Goal: Information Seeking & Learning: Check status

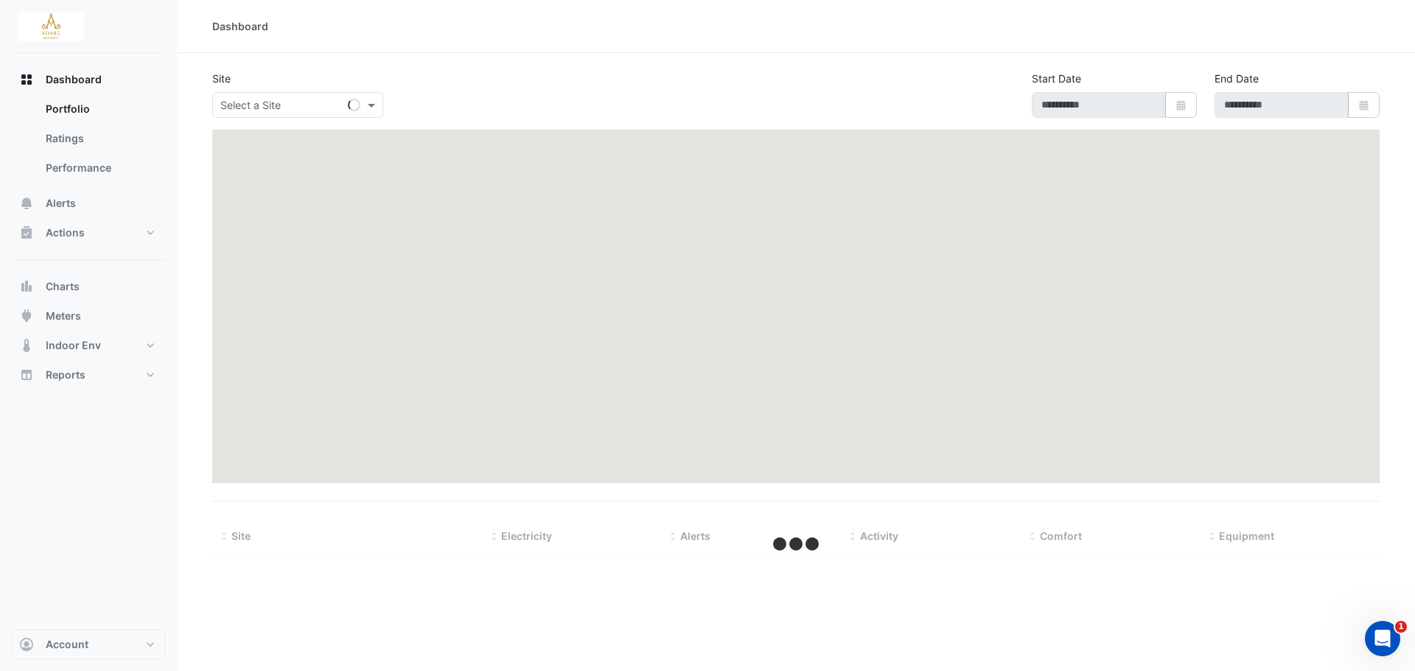
type input "**********"
select select "***"
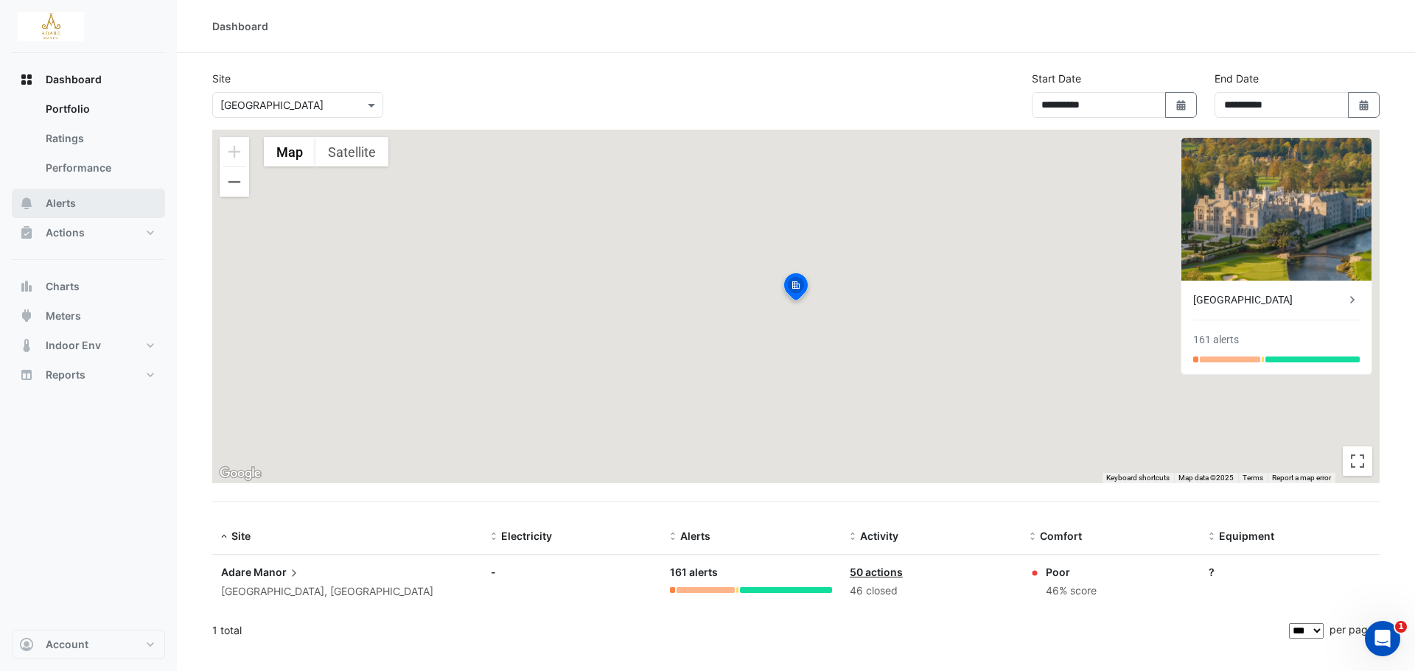
click at [55, 204] on span "Alerts" at bounding box center [61, 203] width 30 height 15
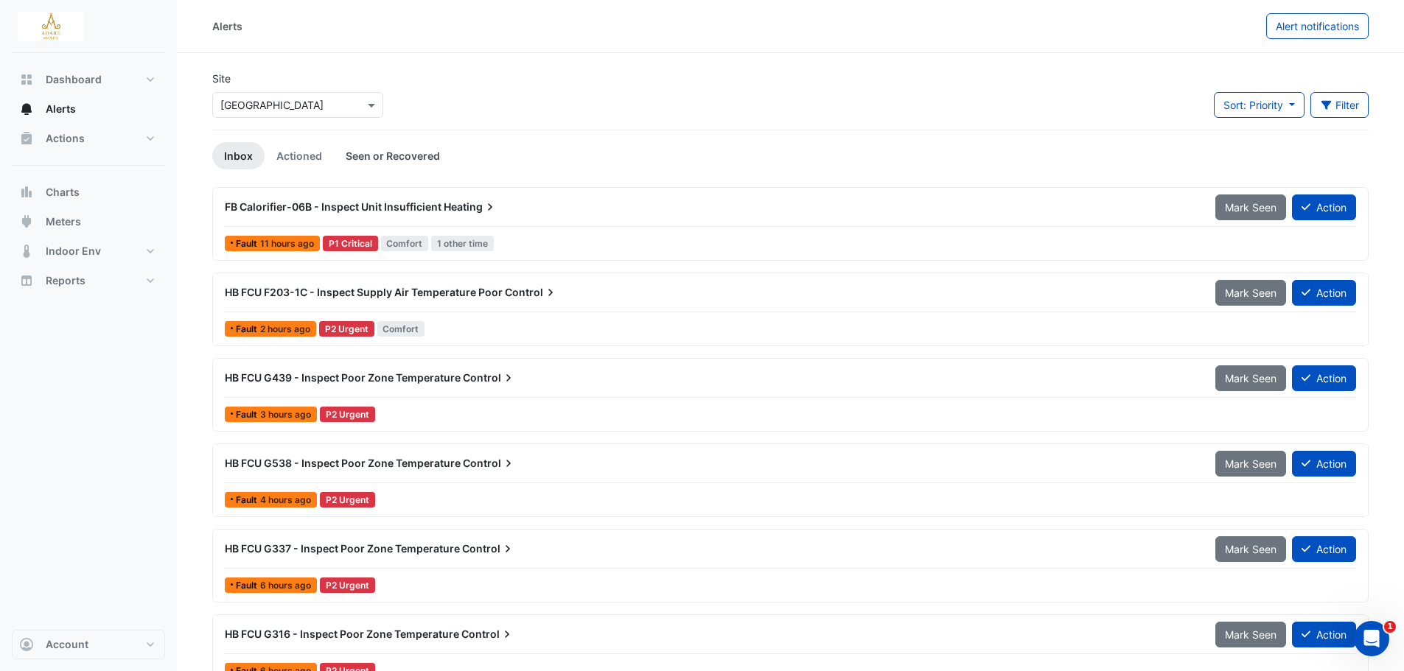
click at [384, 155] on link "Seen or Recovered" at bounding box center [393, 155] width 118 height 27
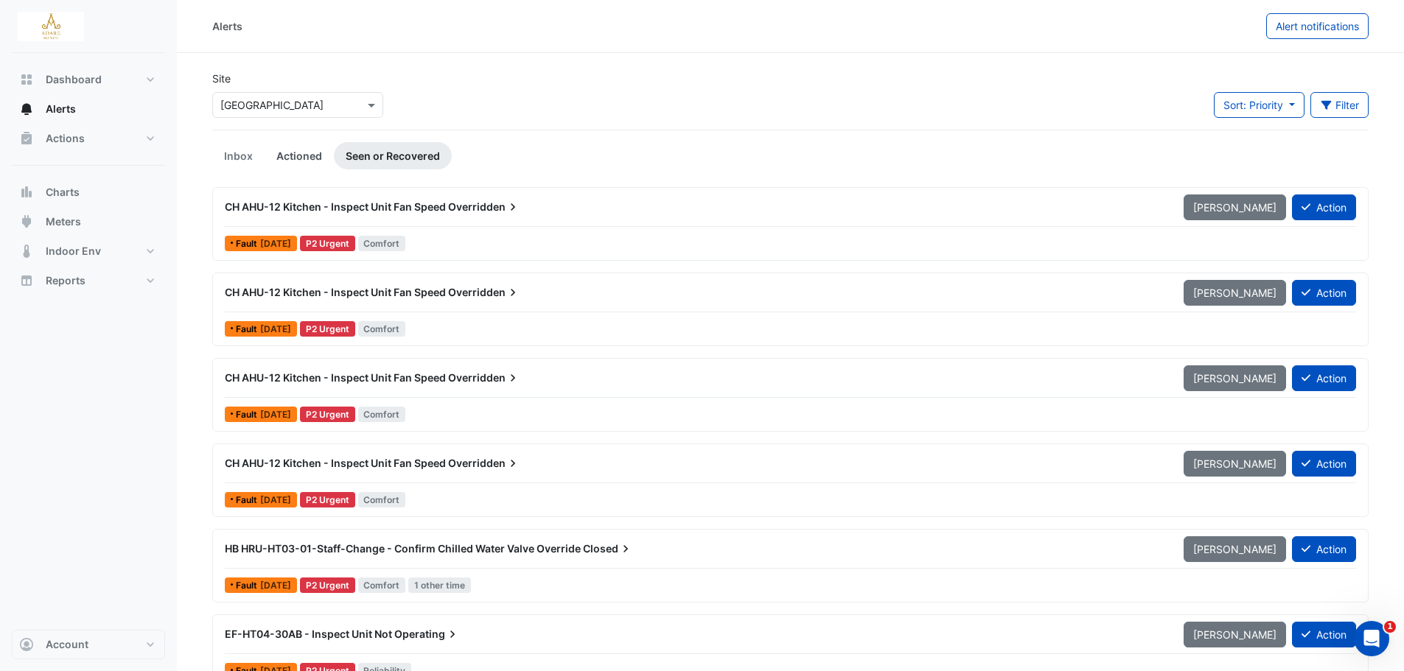
click at [286, 153] on link "Actioned" at bounding box center [299, 155] width 69 height 27
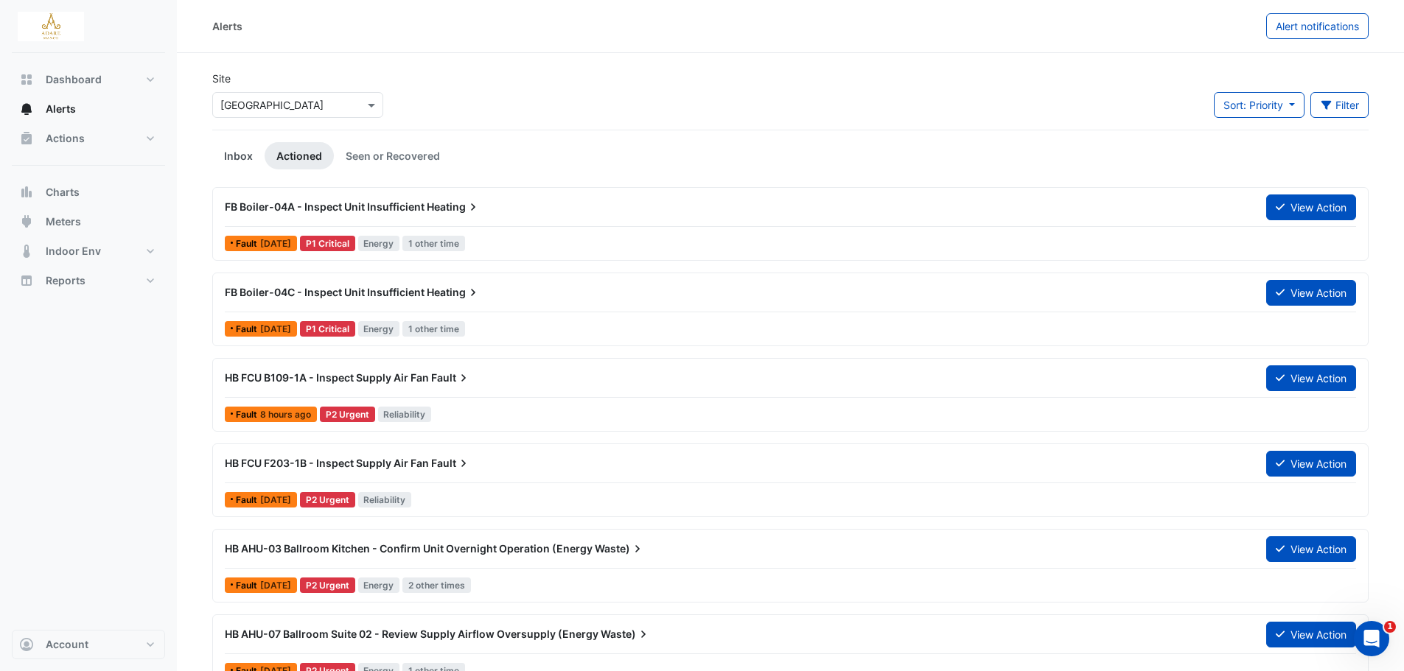
click at [247, 154] on link "Inbox" at bounding box center [238, 155] width 52 height 27
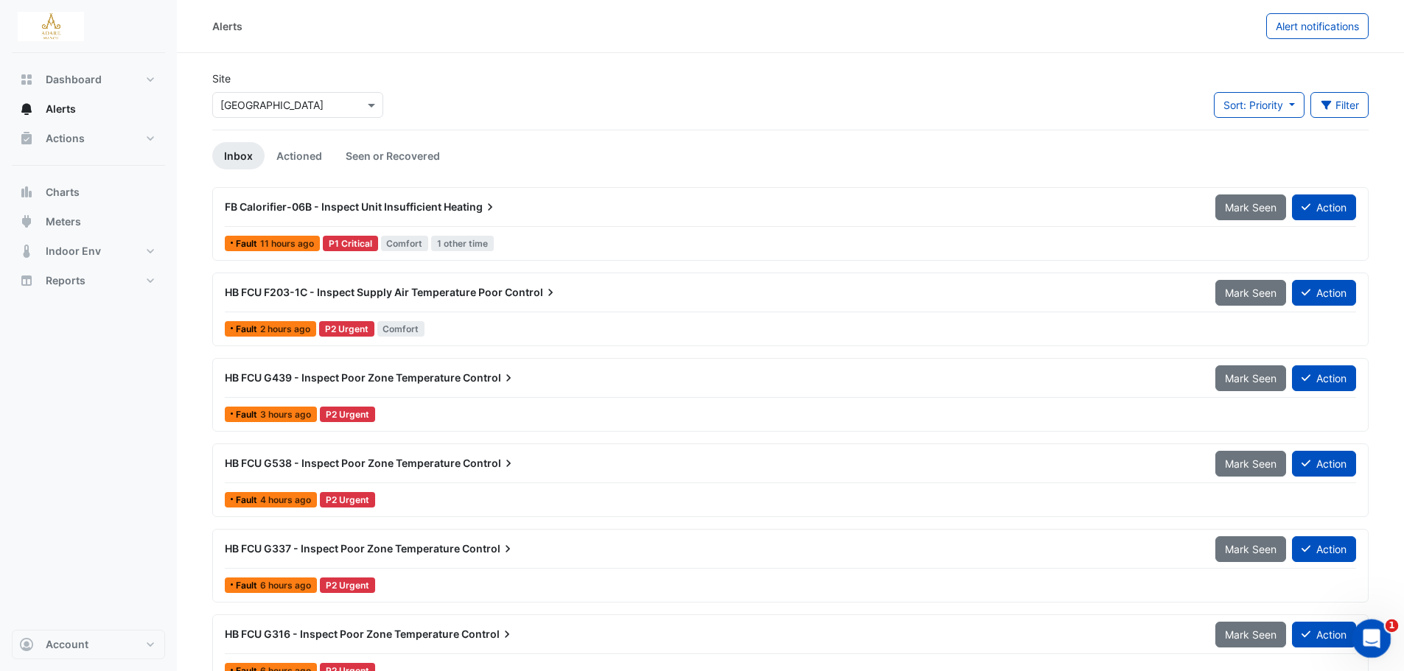
click at [1367, 631] on icon "Open Intercom Messenger" at bounding box center [1369, 637] width 24 height 24
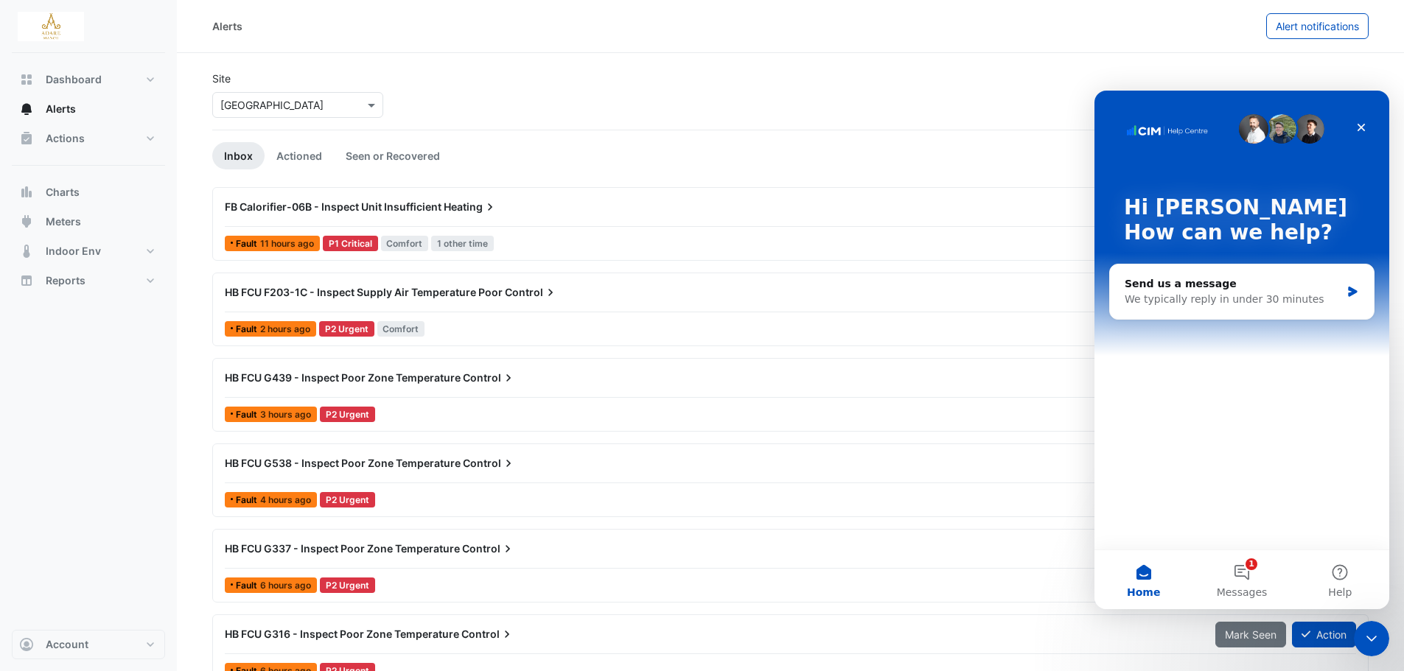
click at [780, 102] on div "Site Select a Site × [GEOGRAPHIC_DATA] Sort: Priority Priority Updated Filter T…" at bounding box center [790, 100] width 1174 height 59
click at [1366, 127] on icon "Close" at bounding box center [1361, 128] width 12 height 12
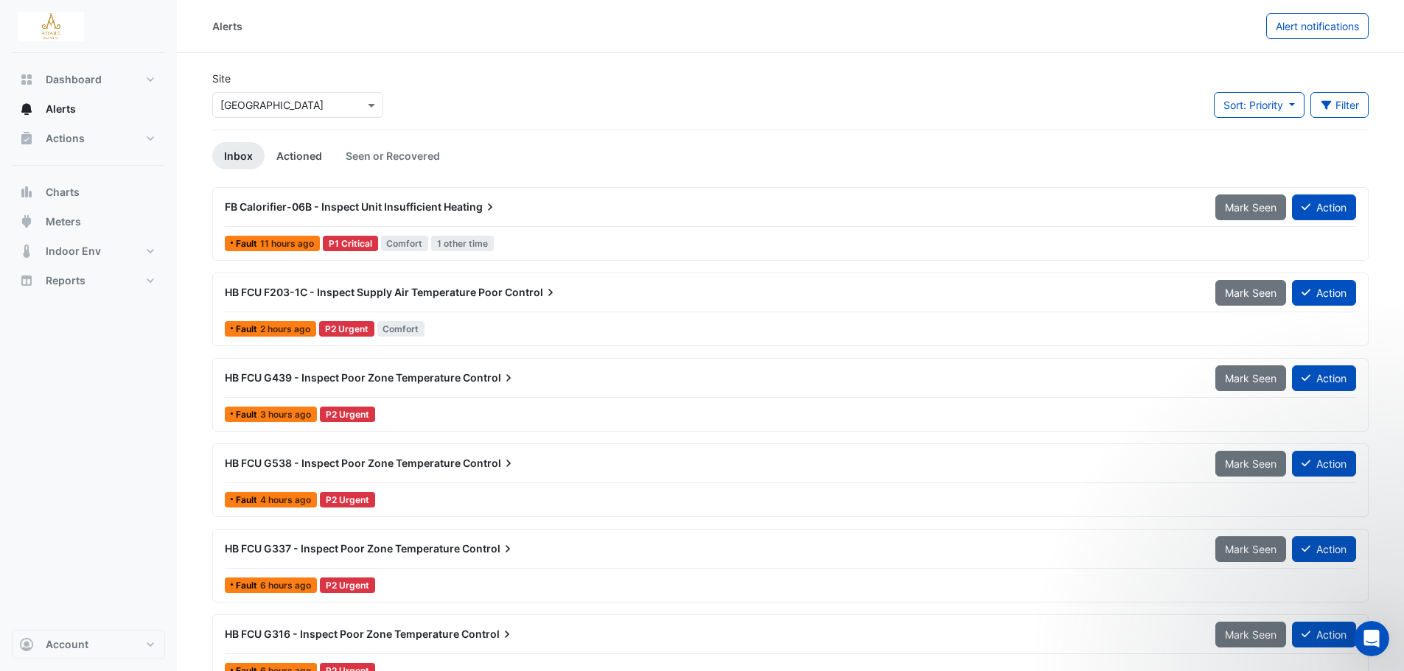
click at [301, 160] on link "Actioned" at bounding box center [299, 155] width 69 height 27
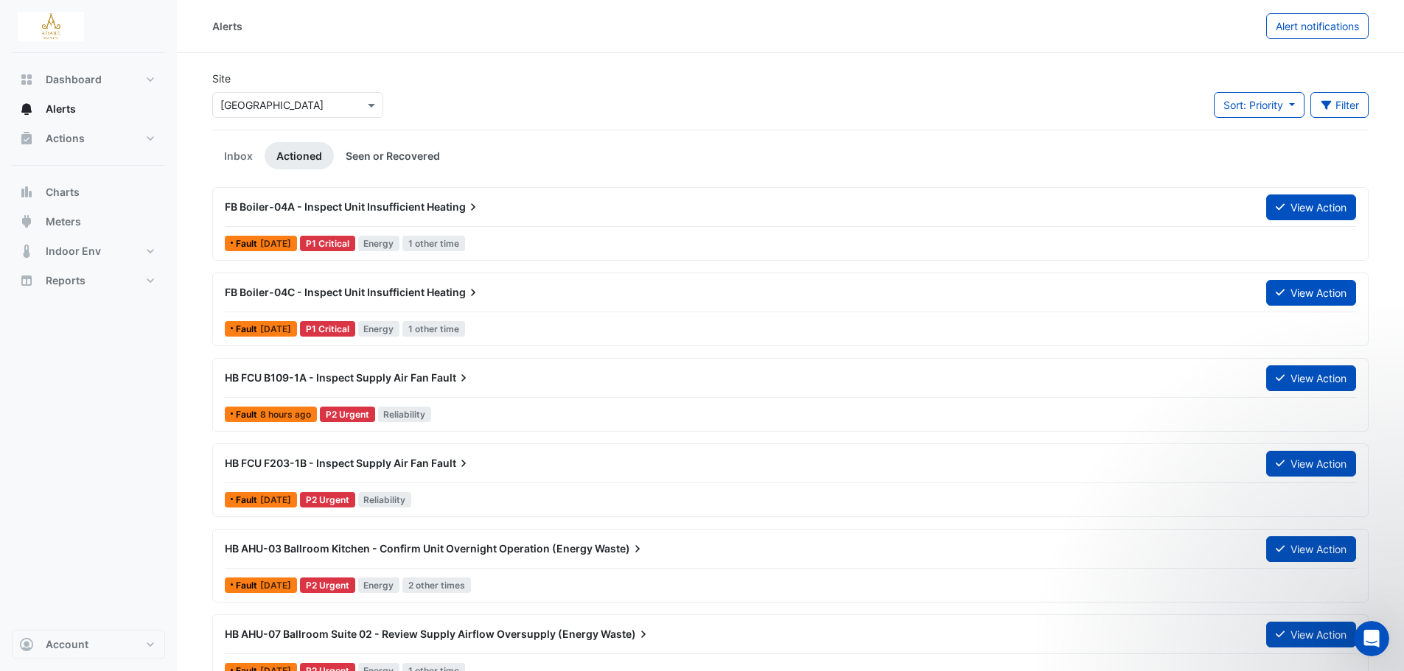
click at [399, 152] on link "Seen or Recovered" at bounding box center [393, 155] width 118 height 27
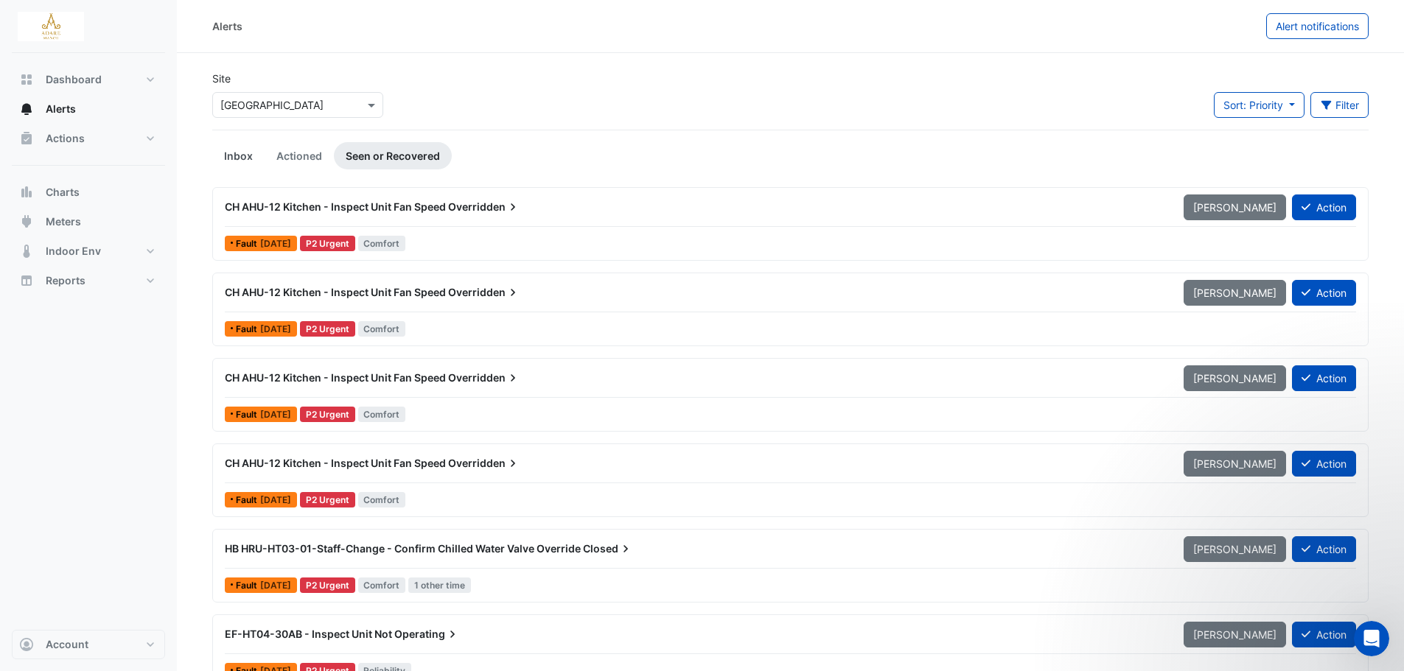
click at [243, 162] on link "Inbox" at bounding box center [238, 155] width 52 height 27
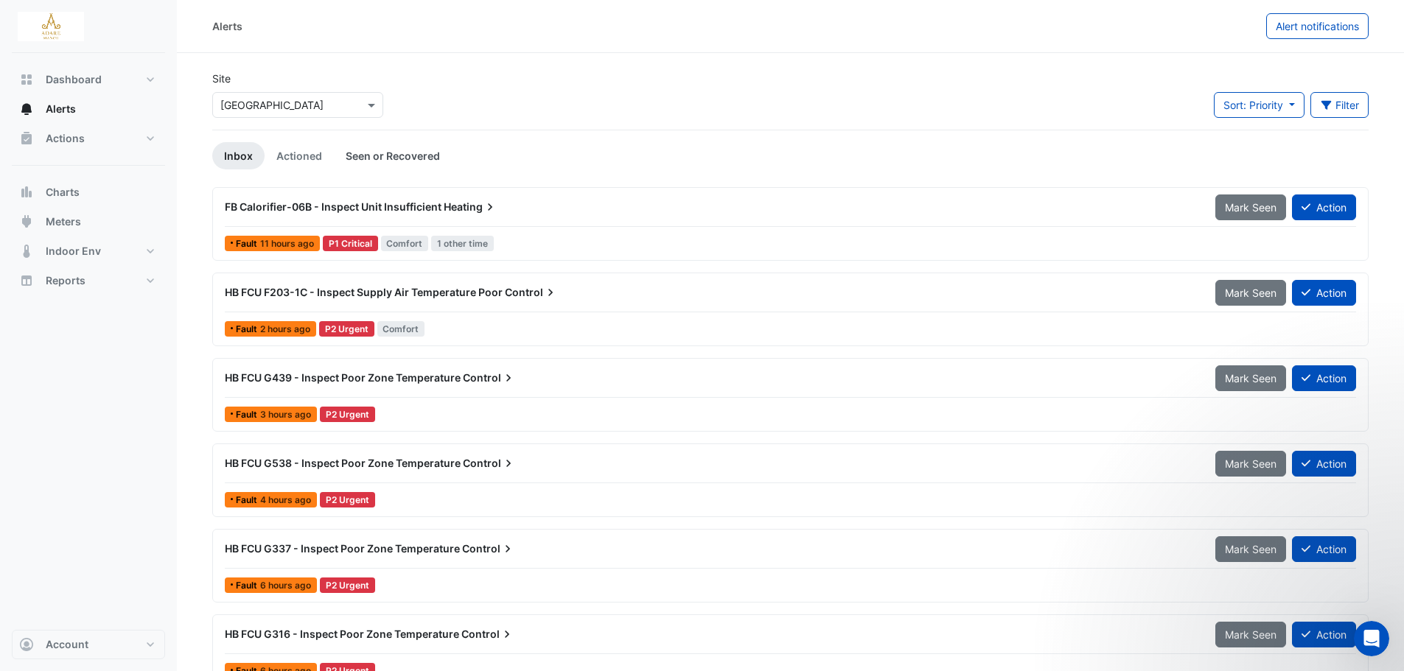
click at [412, 155] on link "Seen or Recovered" at bounding box center [393, 155] width 118 height 27
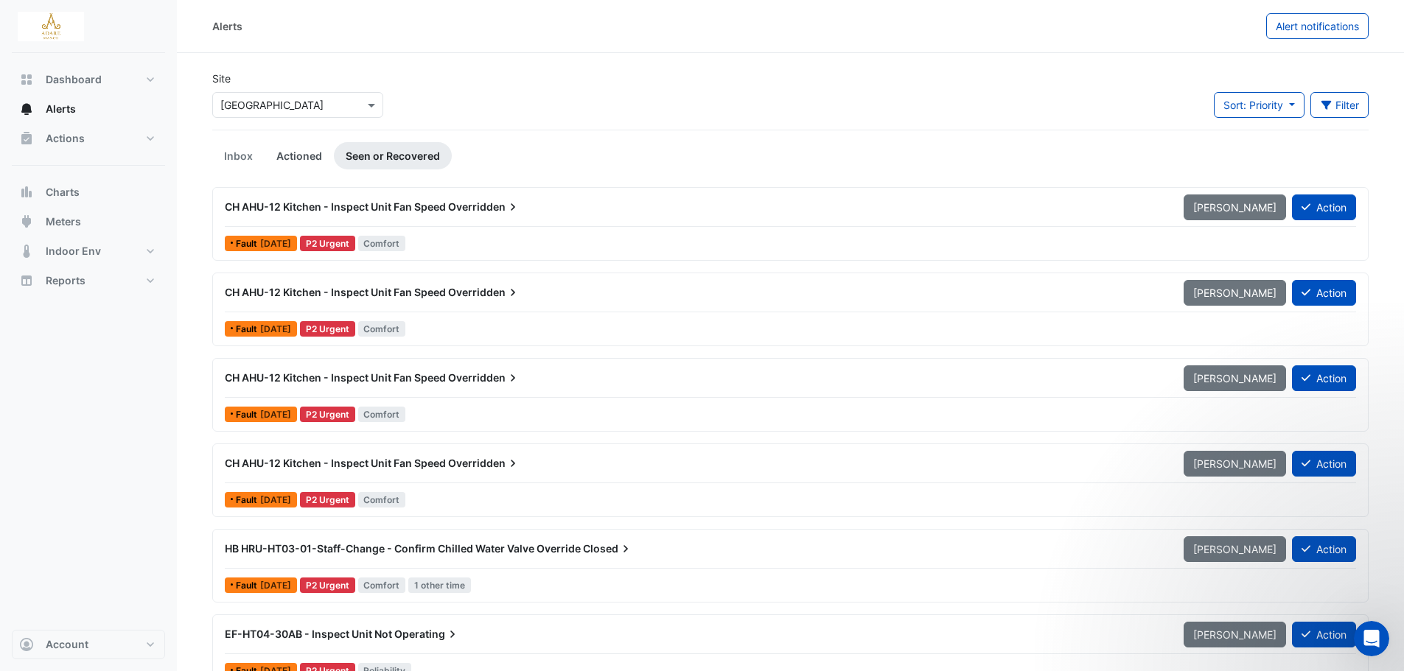
click at [289, 162] on link "Actioned" at bounding box center [299, 155] width 69 height 27
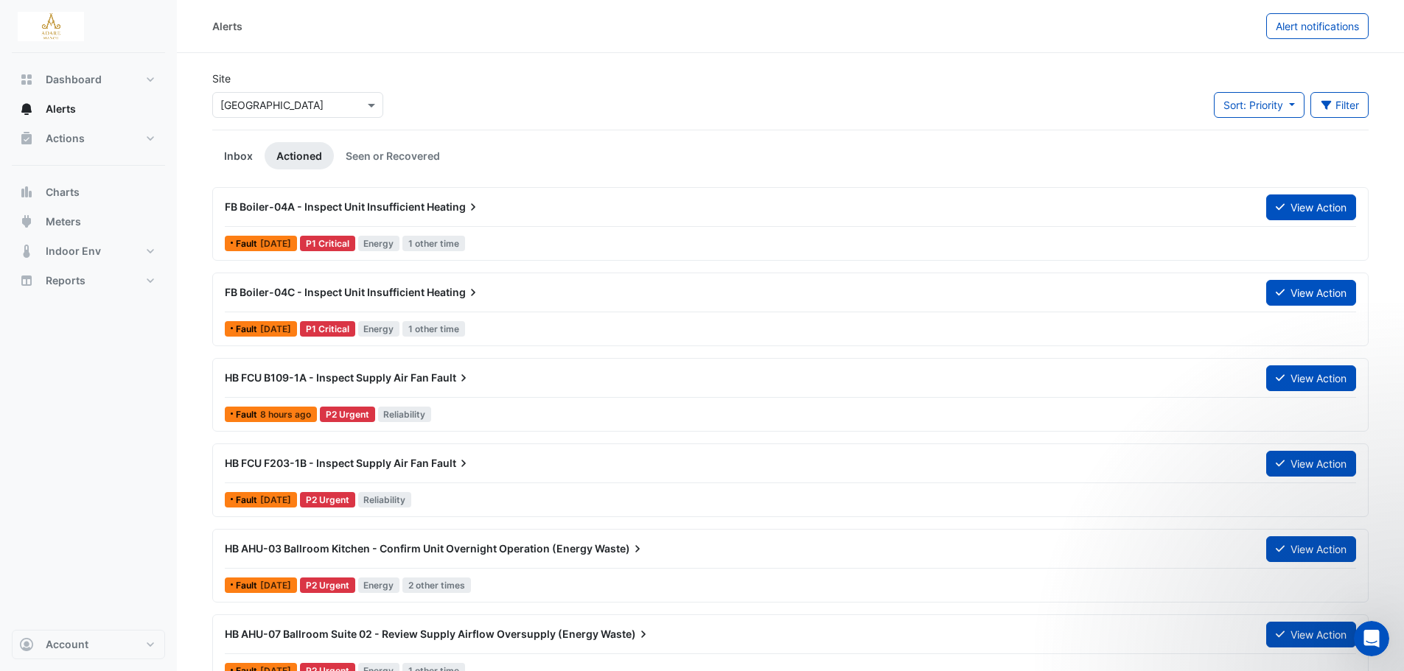
click at [240, 155] on link "Inbox" at bounding box center [238, 155] width 52 height 27
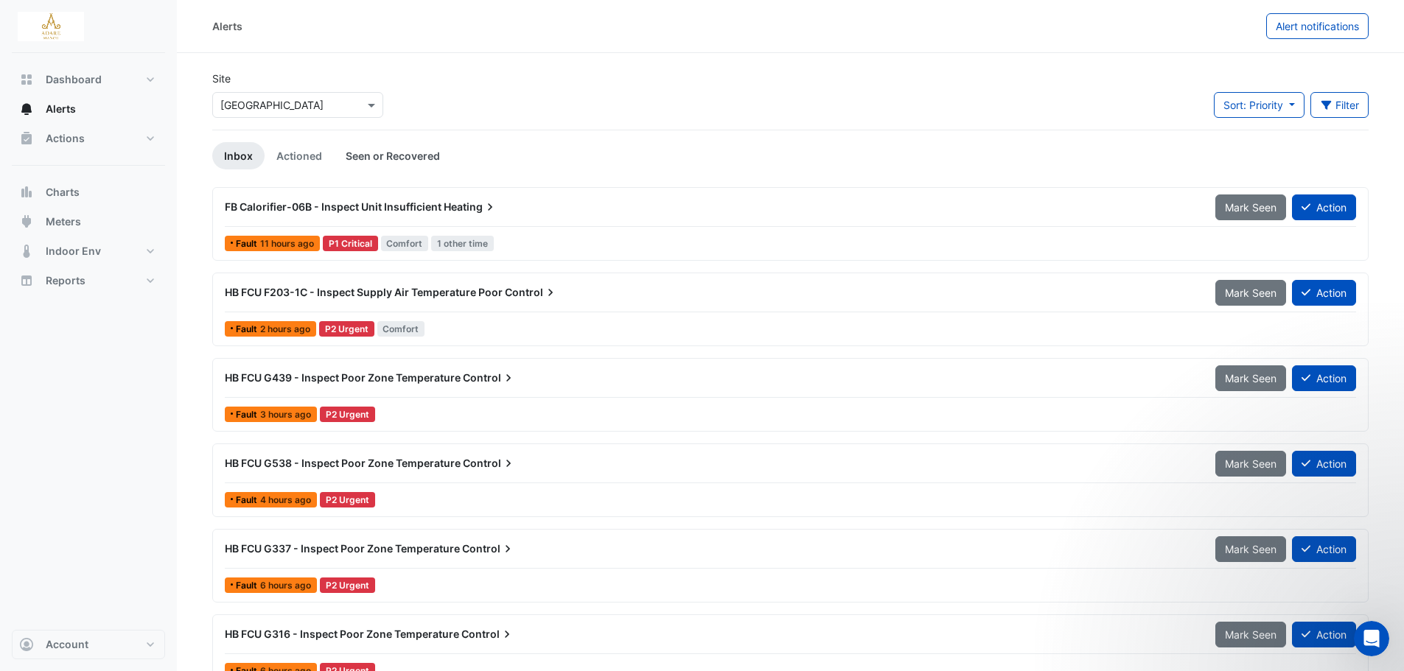
click at [377, 168] on link "Seen or Recovered" at bounding box center [393, 155] width 118 height 27
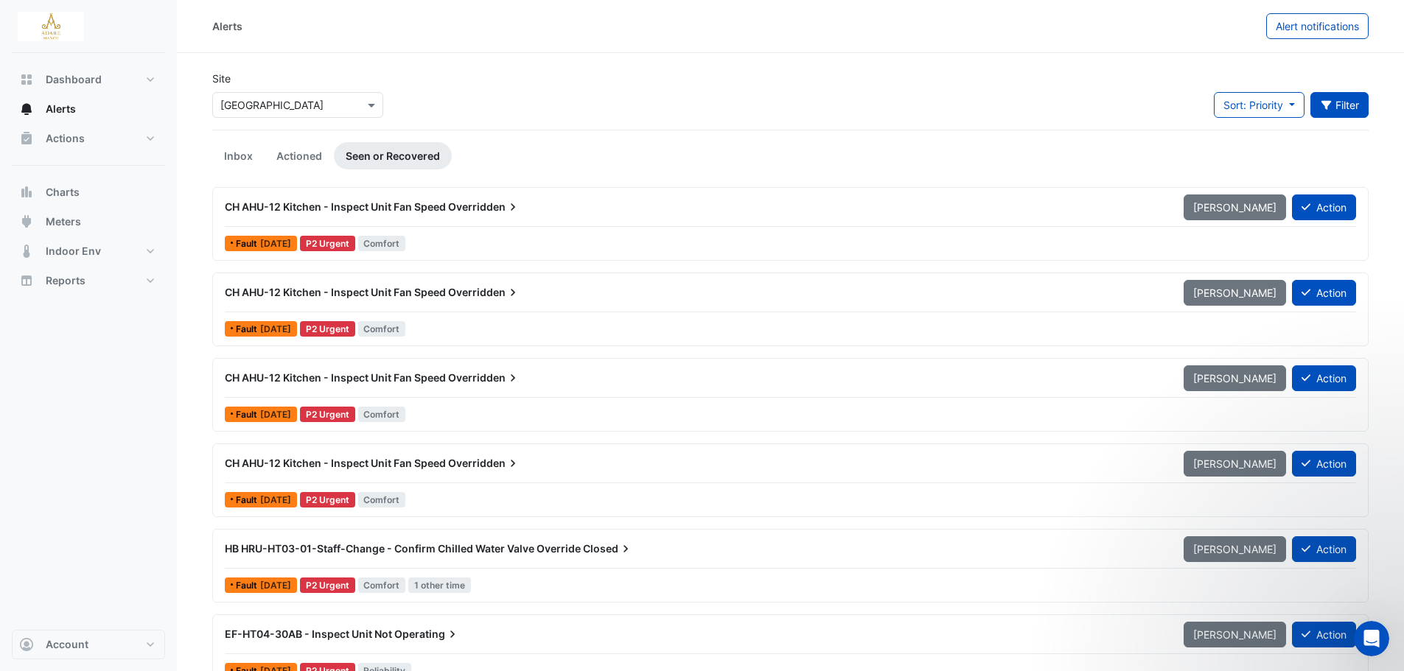
click at [1363, 108] on button "Filter" at bounding box center [1339, 105] width 59 height 26
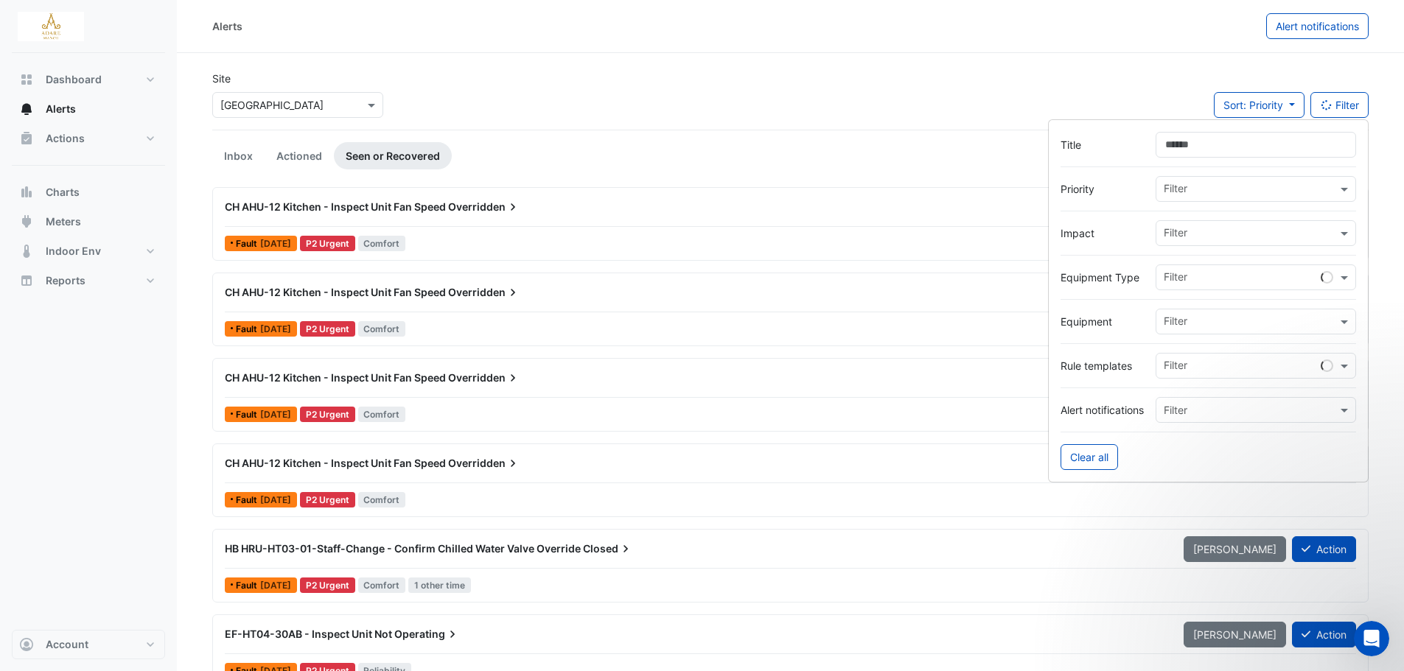
click at [690, 113] on div "Site Select a Site × [GEOGRAPHIC_DATA] Sort: Priority Priority Updated Filter" at bounding box center [790, 100] width 1174 height 59
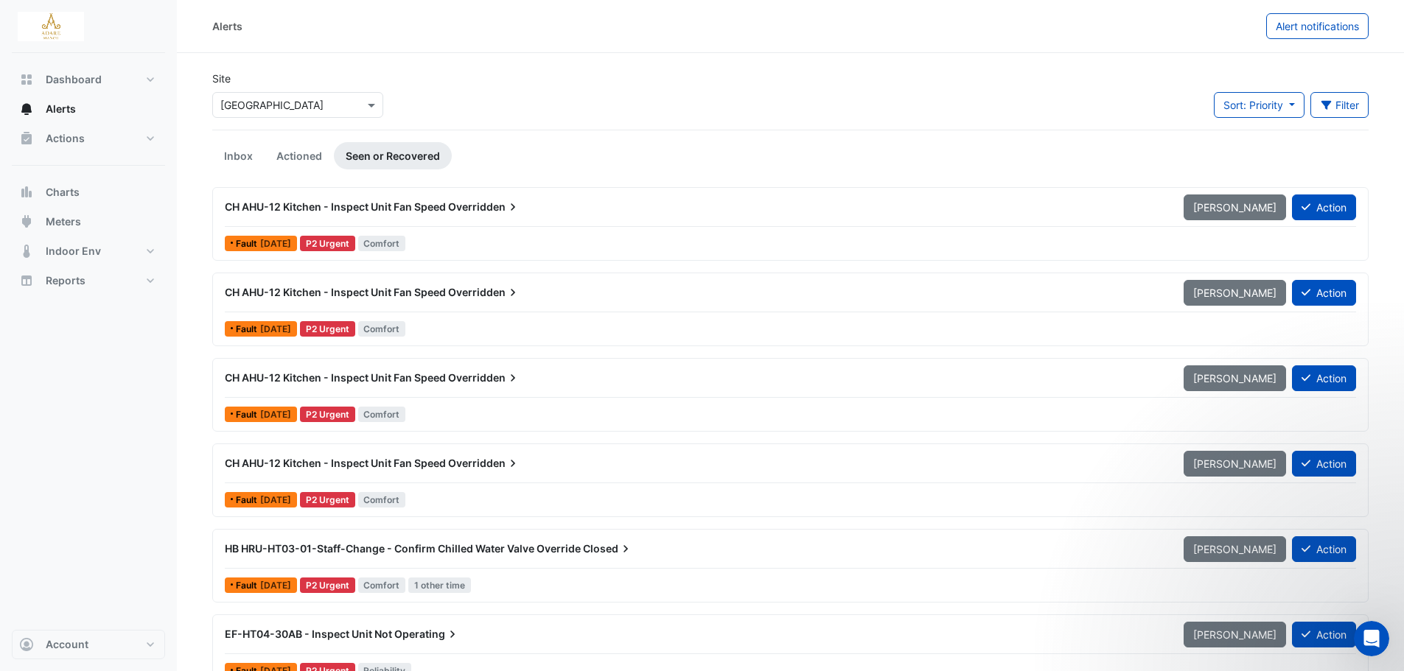
click at [415, 204] on span "CH AHU-12 Kitchen - Inspect Unit Fan Speed" at bounding box center [335, 206] width 221 height 13
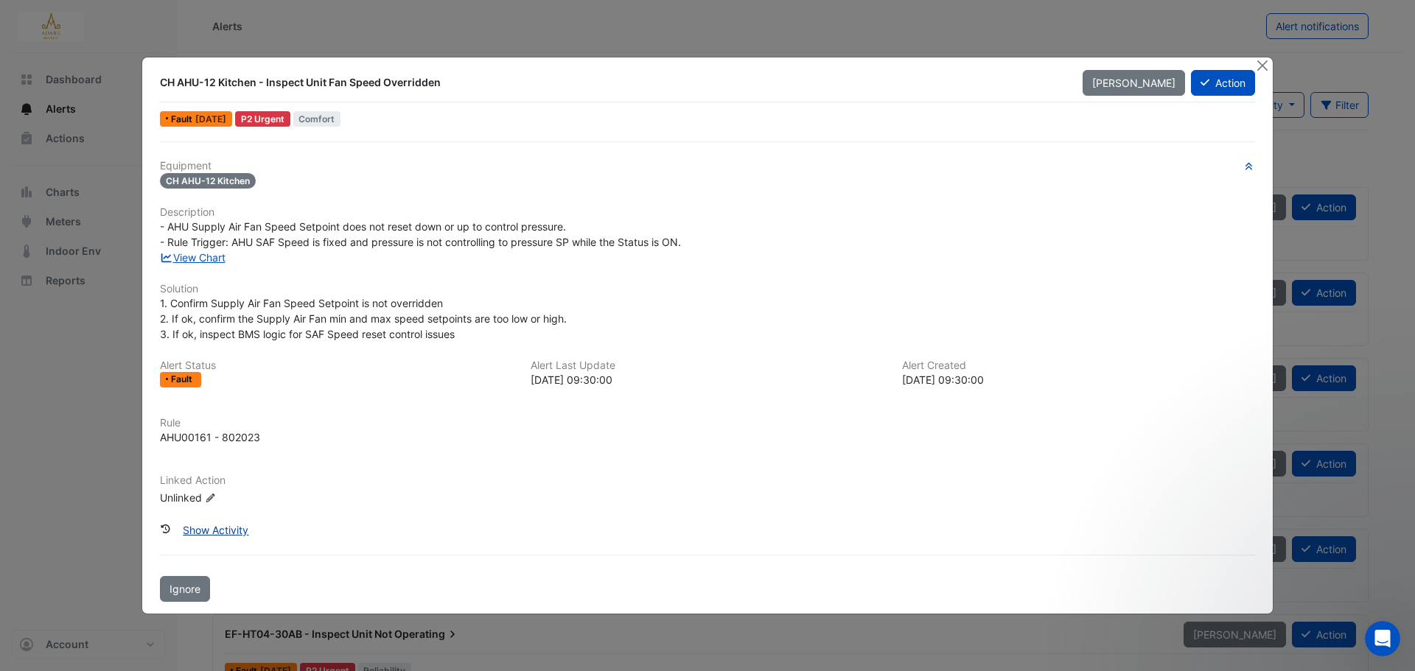
click at [228, 533] on button "Show Activity" at bounding box center [215, 530] width 85 height 26
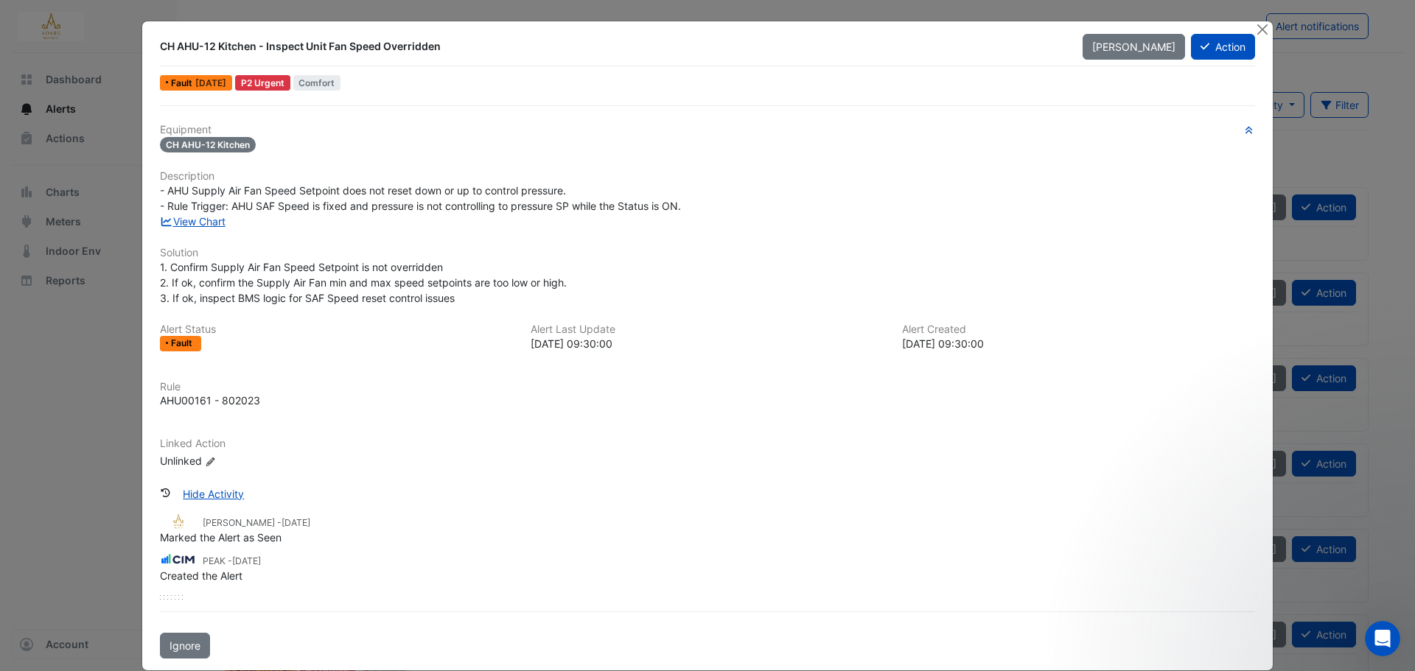
scroll to position [21, 0]
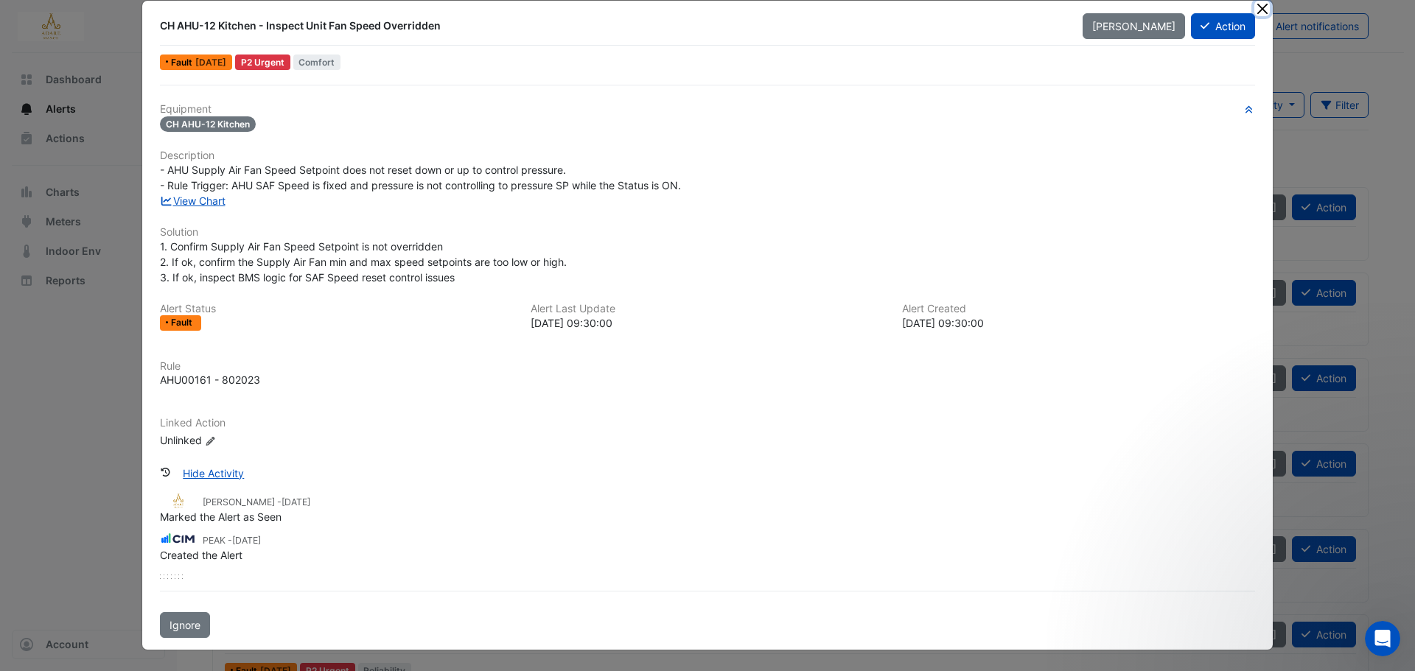
click at [1259, 8] on button "Close" at bounding box center [1261, 8] width 15 height 15
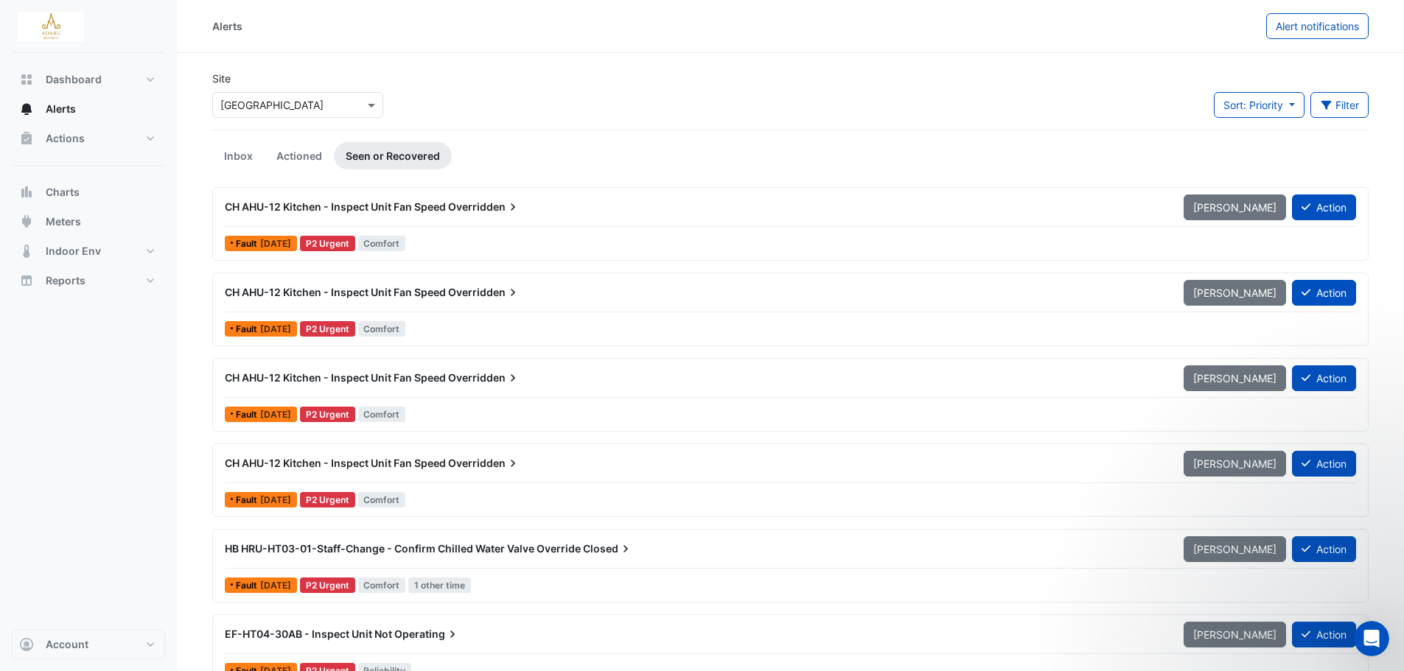
click at [463, 295] on span "Overridden" at bounding box center [484, 292] width 72 height 15
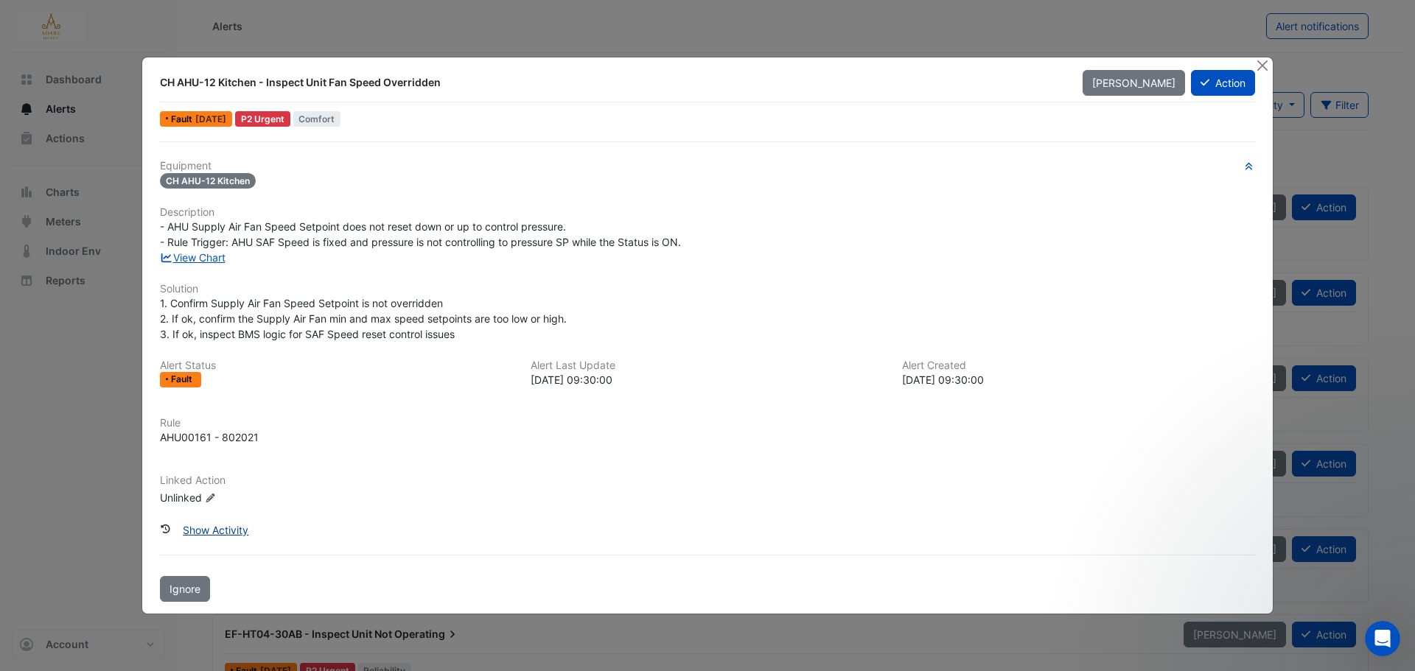
click at [209, 531] on button "Show Activity" at bounding box center [215, 530] width 85 height 26
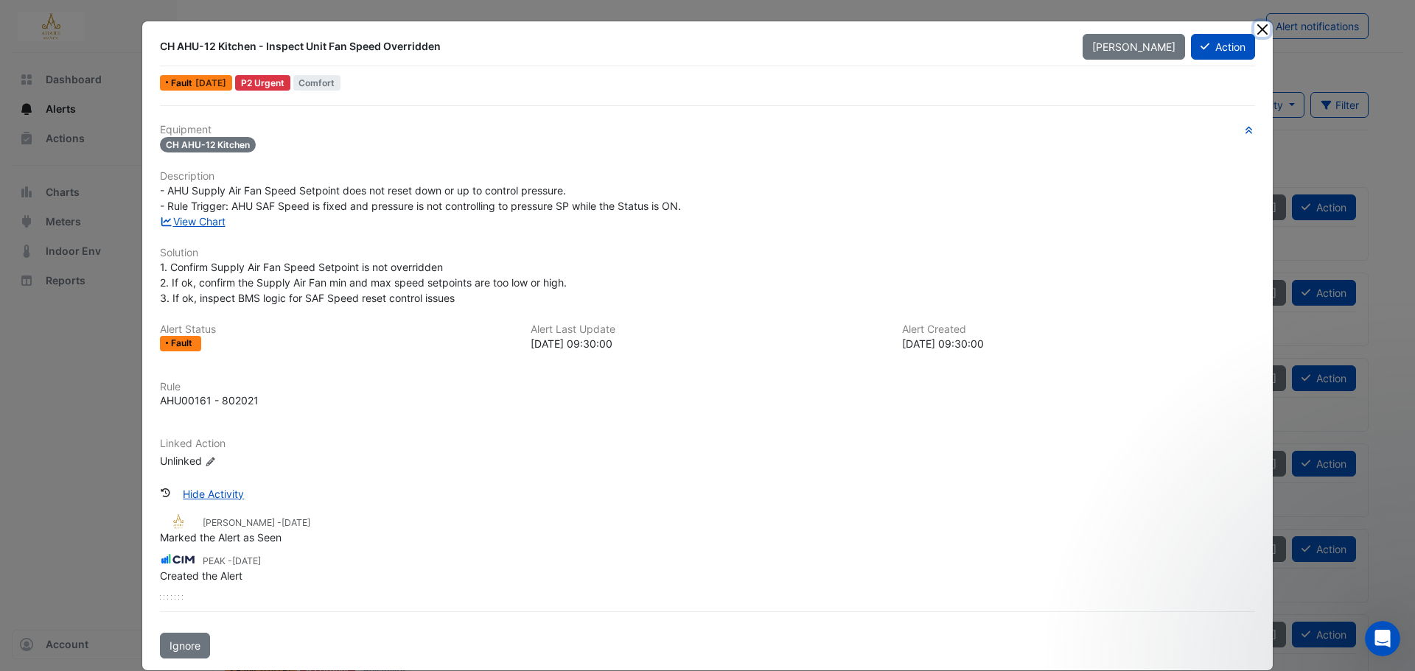
click at [1261, 32] on button "Close" at bounding box center [1261, 28] width 15 height 15
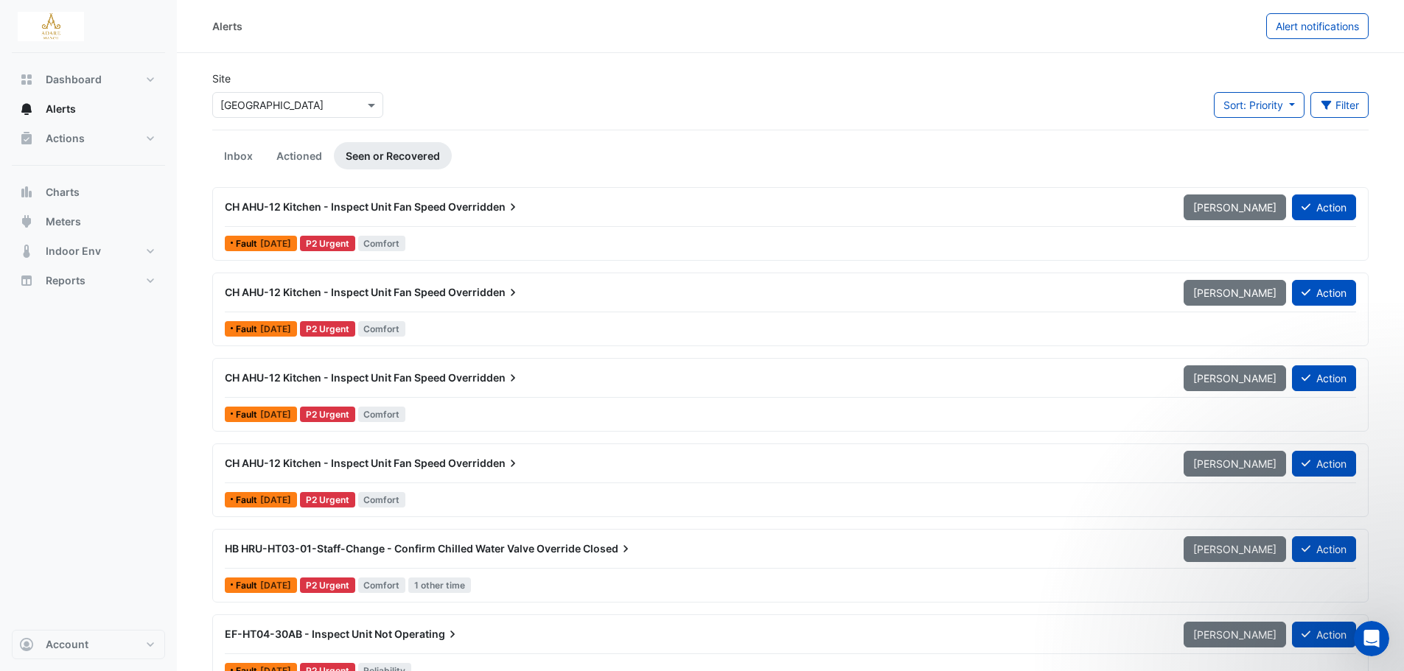
click at [446, 464] on span "CH AHU-12 Kitchen - Inspect Unit Fan Speed" at bounding box center [335, 463] width 221 height 13
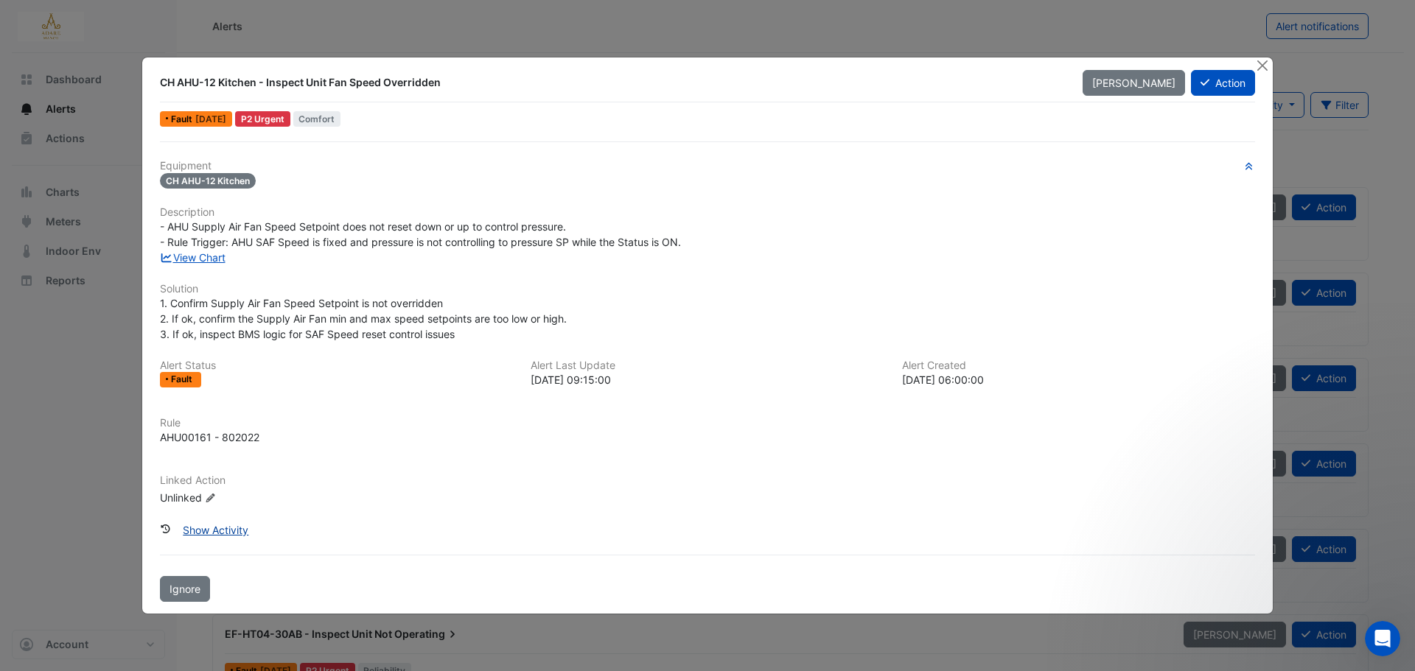
click at [205, 532] on button "Show Activity" at bounding box center [215, 530] width 85 height 26
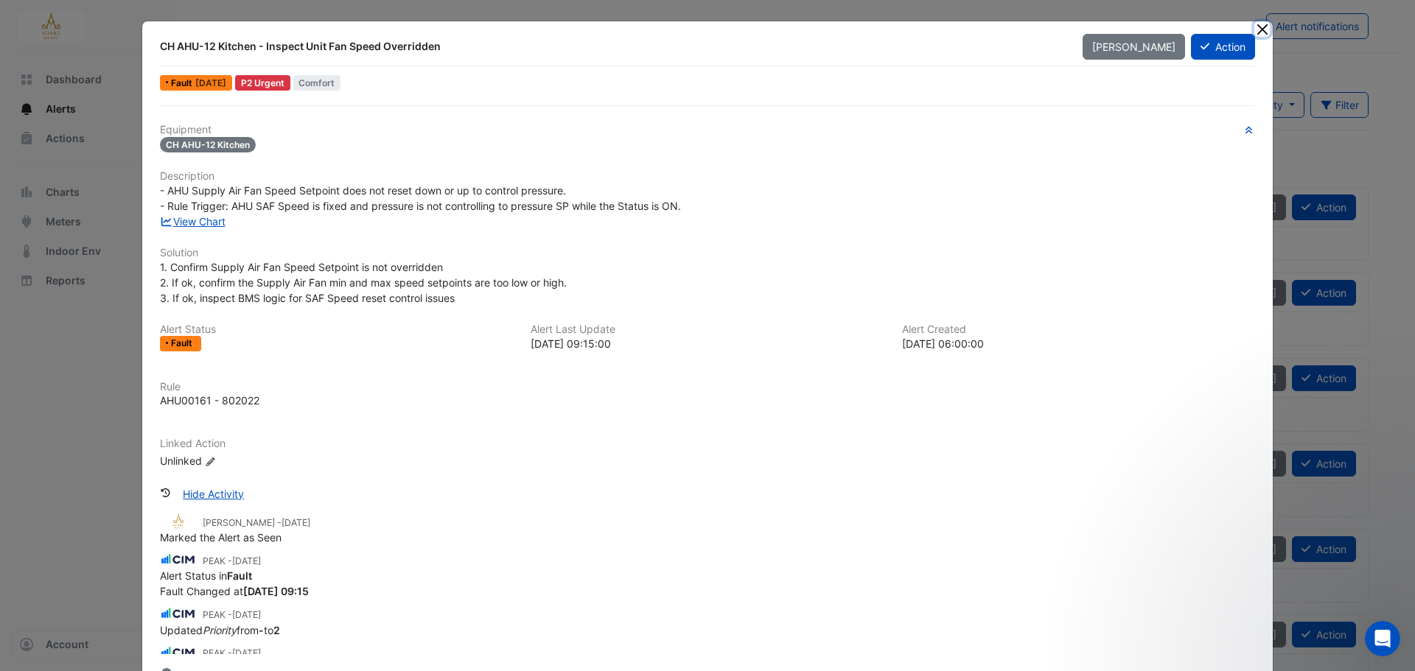
click at [1257, 28] on button "Close" at bounding box center [1261, 28] width 15 height 15
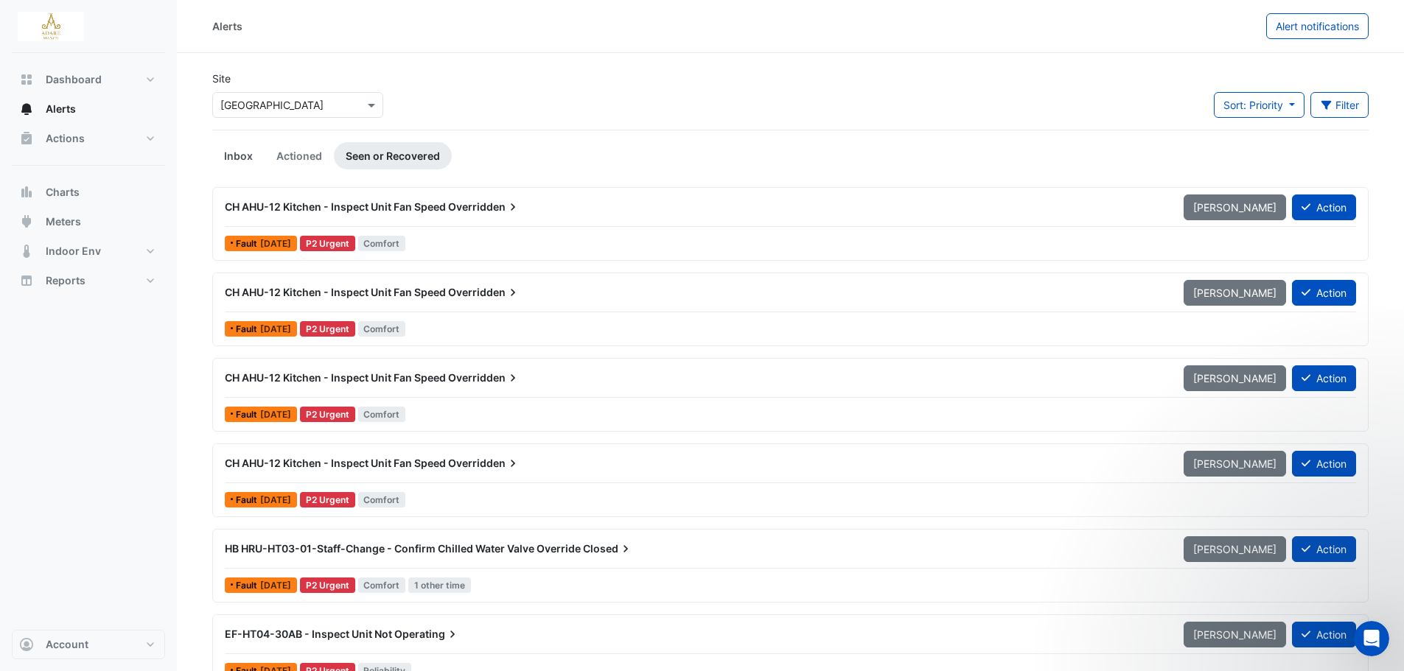
click at [231, 154] on link "Inbox" at bounding box center [238, 155] width 52 height 27
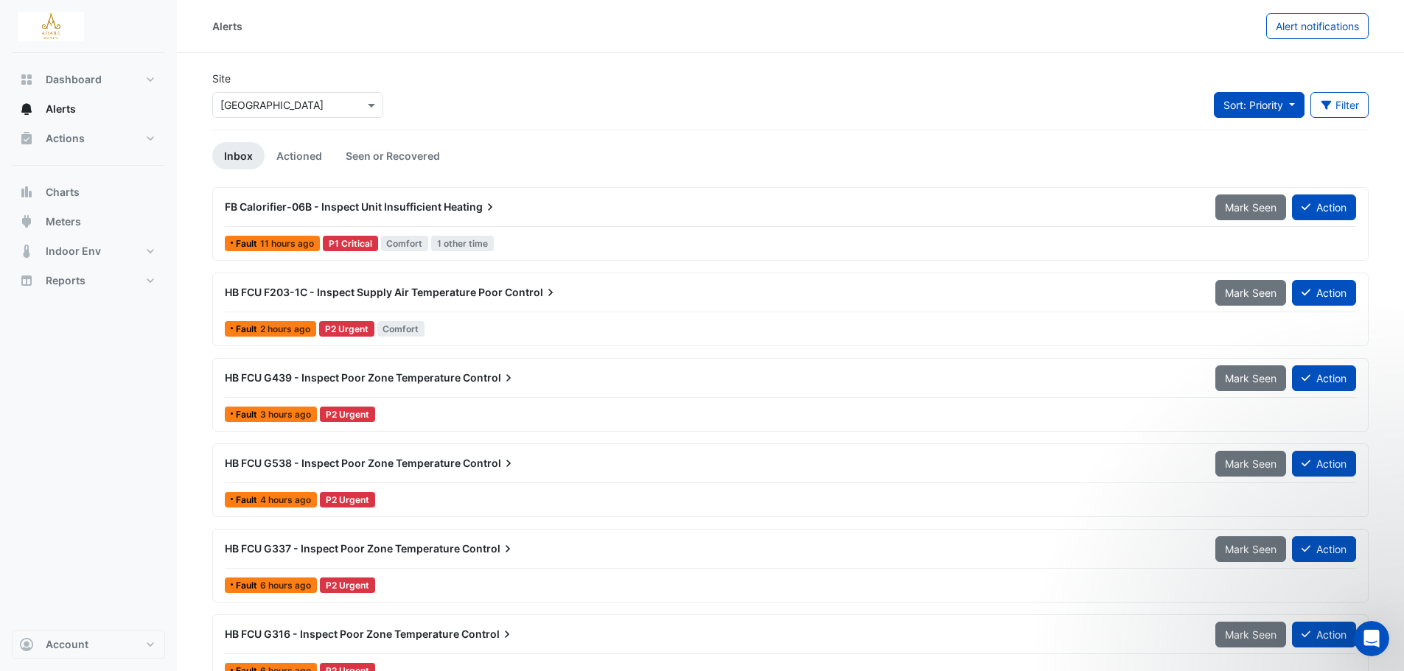
click at [1250, 111] on button "Sort: Priority" at bounding box center [1259, 105] width 91 height 26
click at [1254, 157] on li "Updated" at bounding box center [1270, 157] width 116 height 21
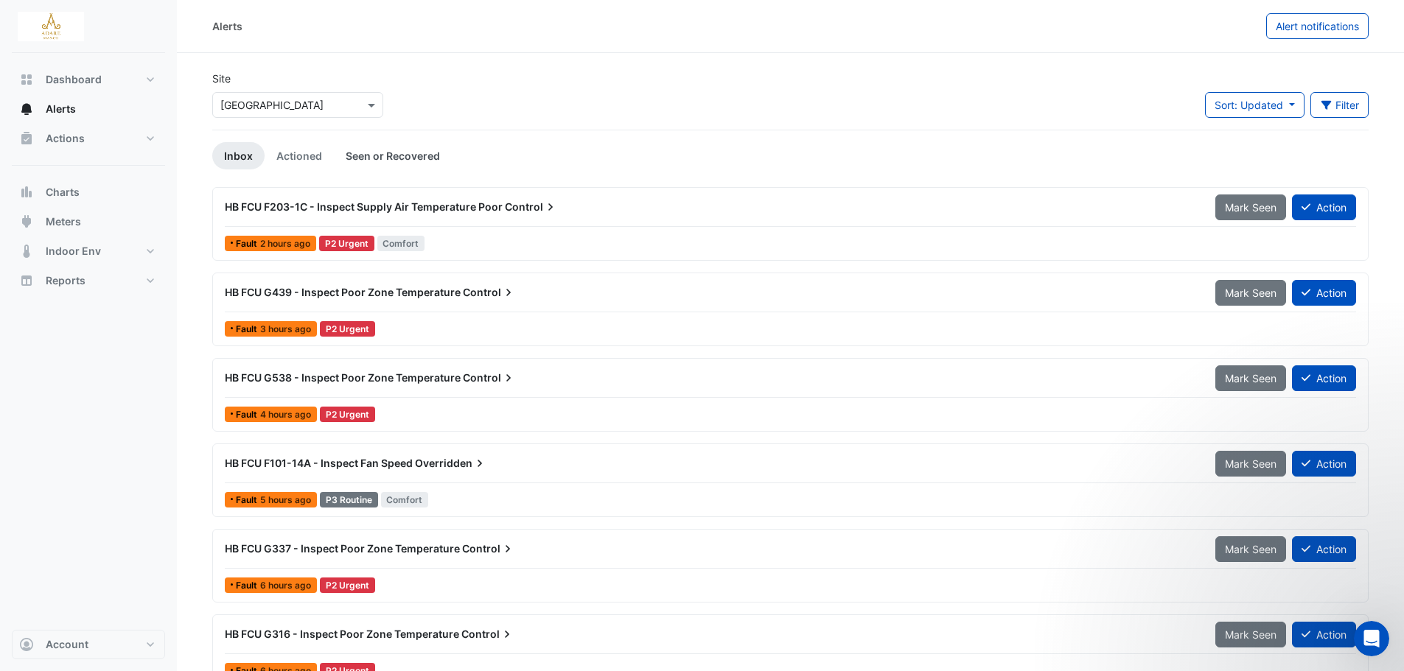
click at [398, 159] on link "Seen or Recovered" at bounding box center [393, 155] width 118 height 27
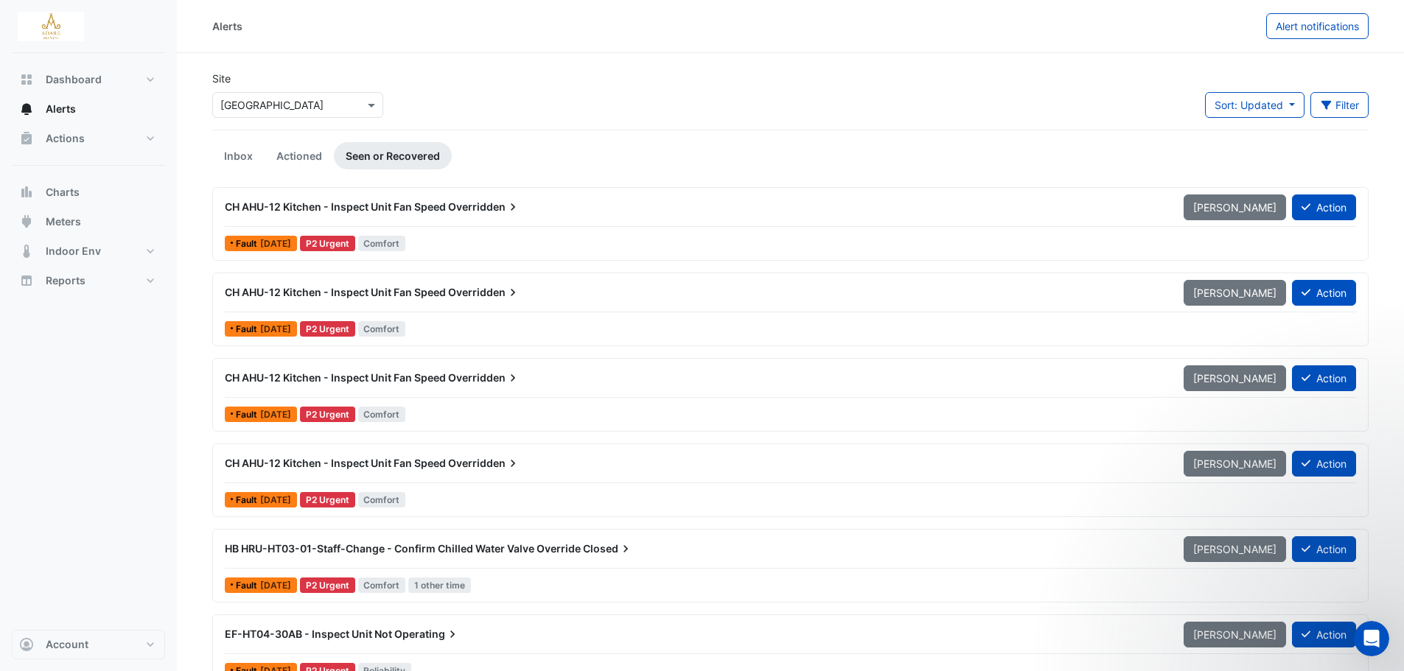
click at [404, 205] on span "CH AHU-12 Kitchen - Inspect Unit Fan Speed" at bounding box center [335, 206] width 221 height 13
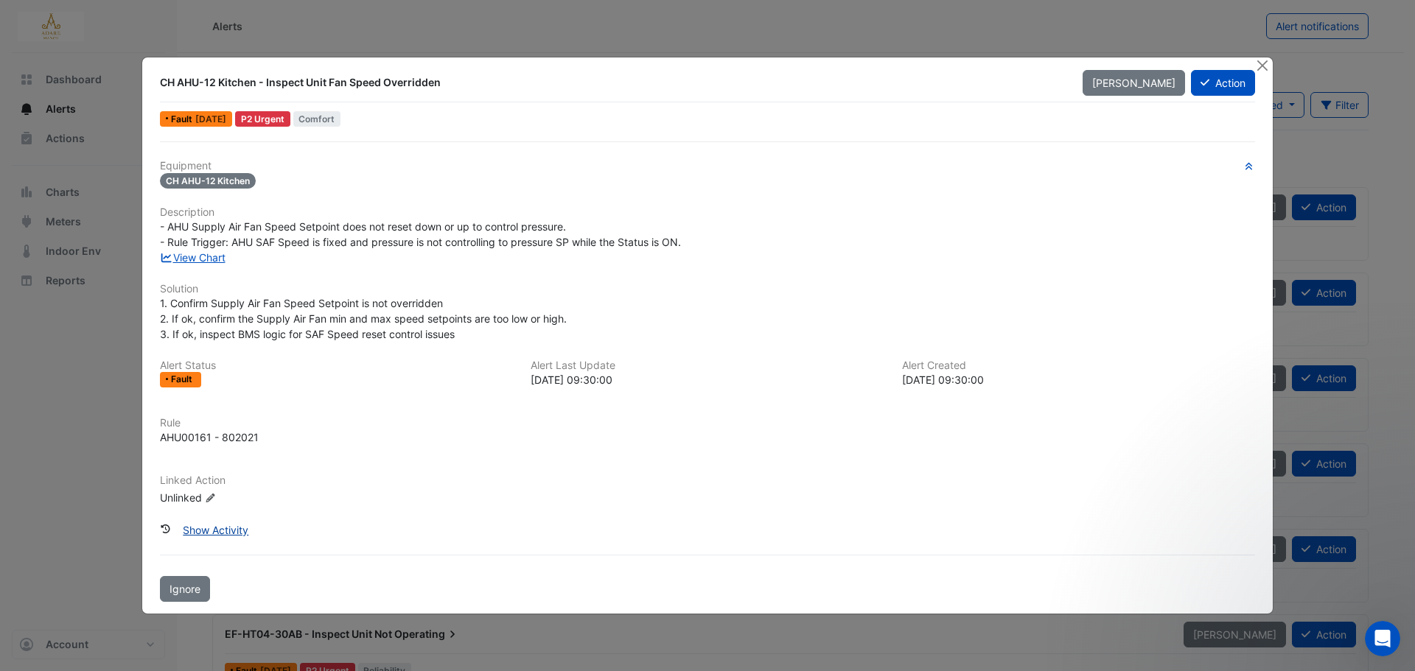
click at [204, 528] on button "Show Activity" at bounding box center [215, 530] width 85 height 26
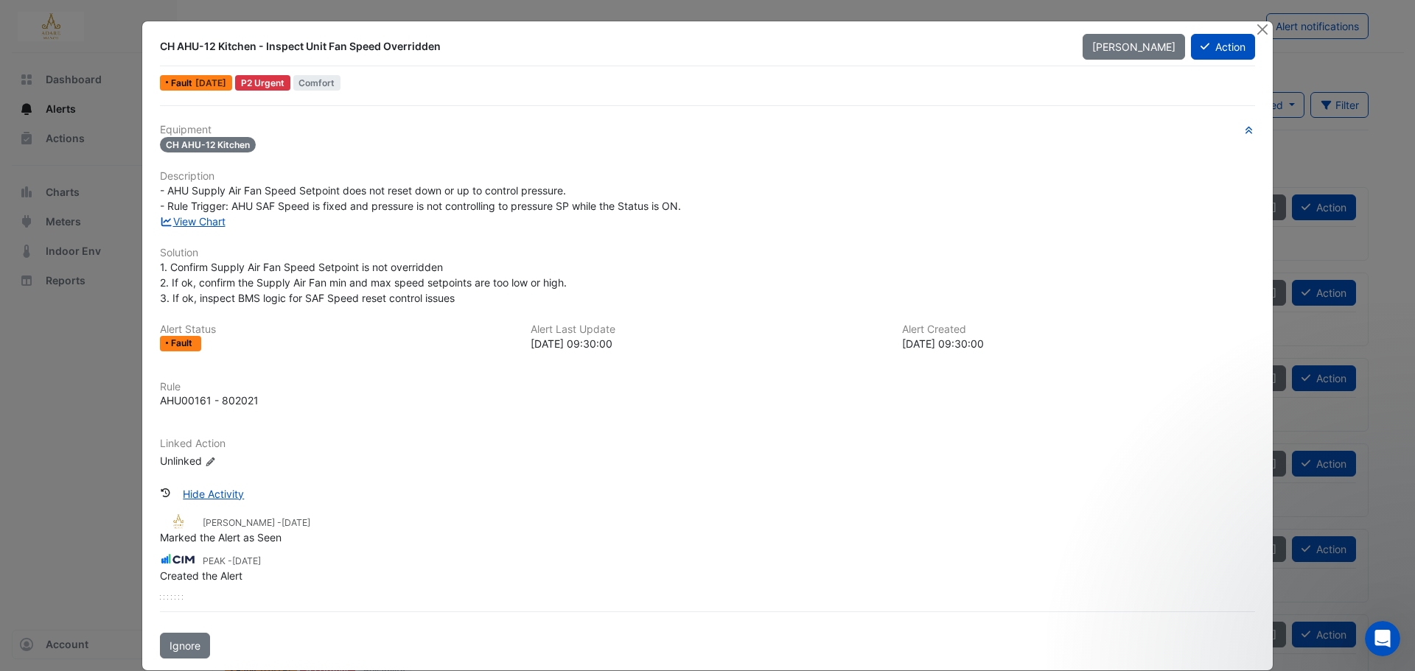
click at [1268, 28] on ngb-modal-window "CH AHU-12 Kitchen - Inspect Unit Fan Speed Overridden [PERSON_NAME] Action Faul…" at bounding box center [707, 335] width 1415 height 671
click at [1258, 29] on button "Close" at bounding box center [1261, 28] width 15 height 15
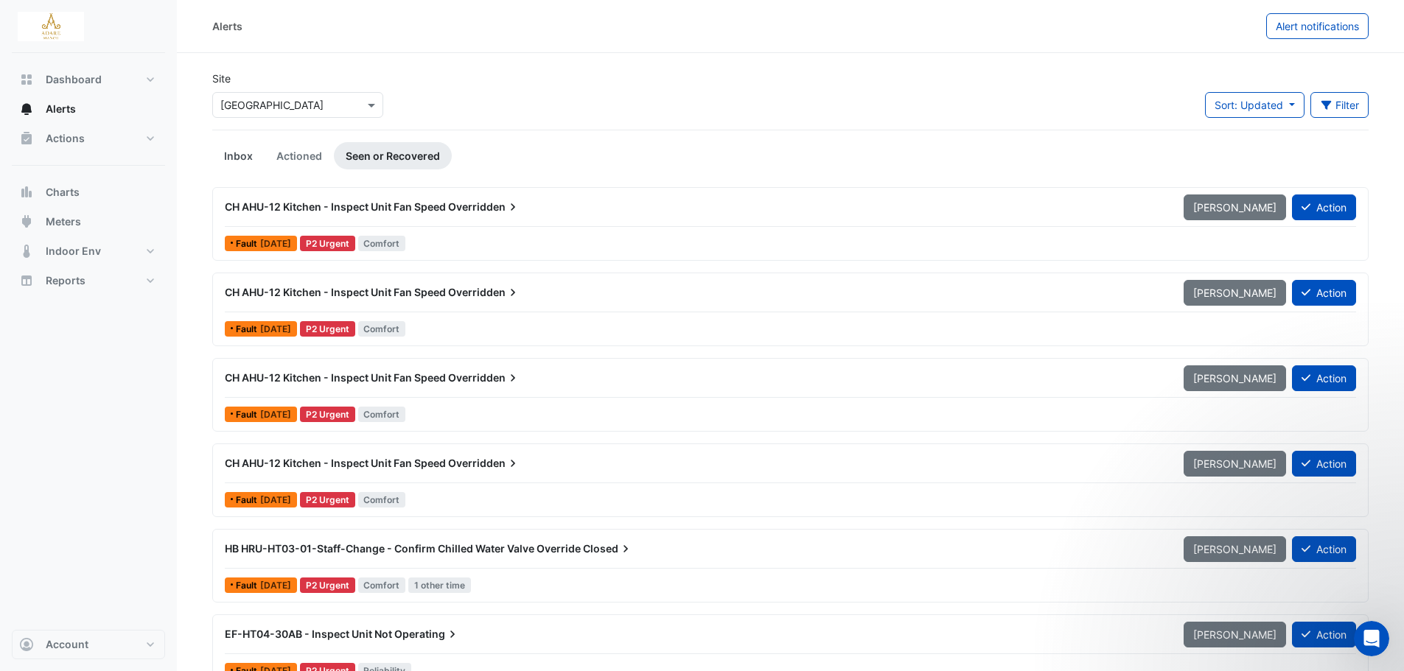
click at [233, 150] on link "Inbox" at bounding box center [238, 155] width 52 height 27
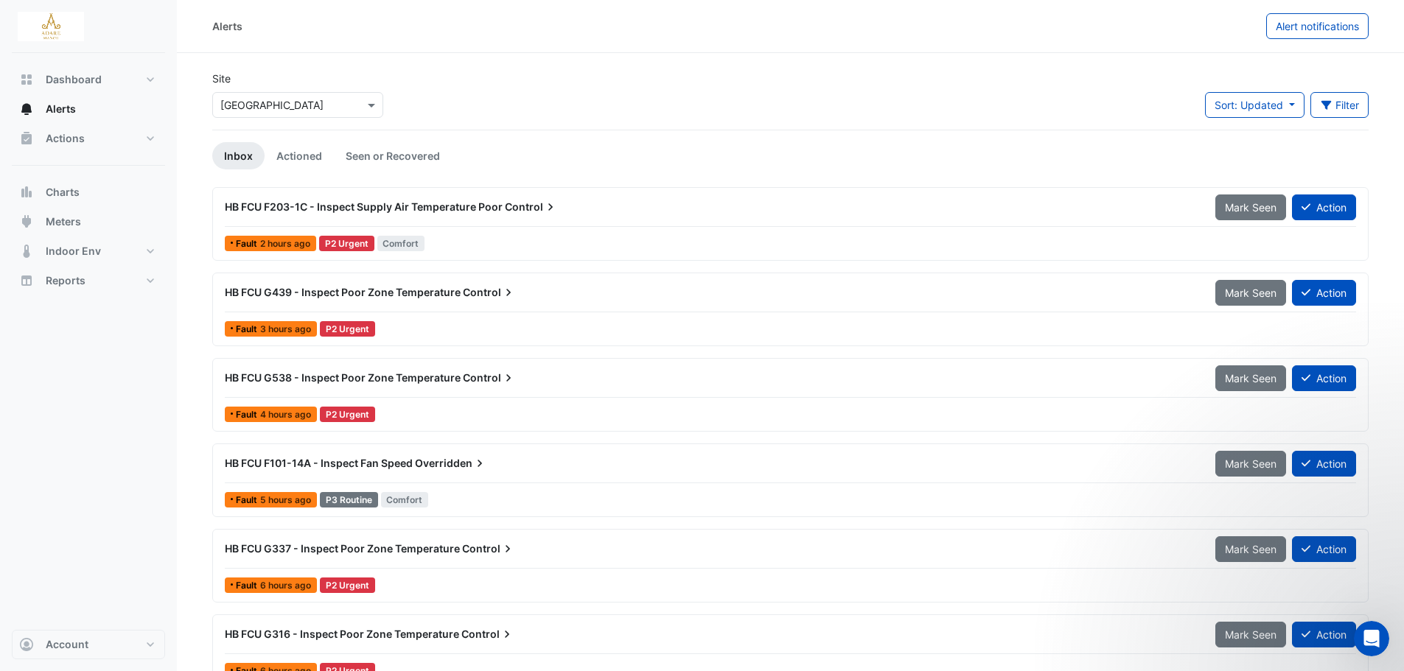
click at [417, 217] on div "HB FCU F203-1C - Inspect Supply Air Temperature Poor Control" at bounding box center [711, 207] width 990 height 27
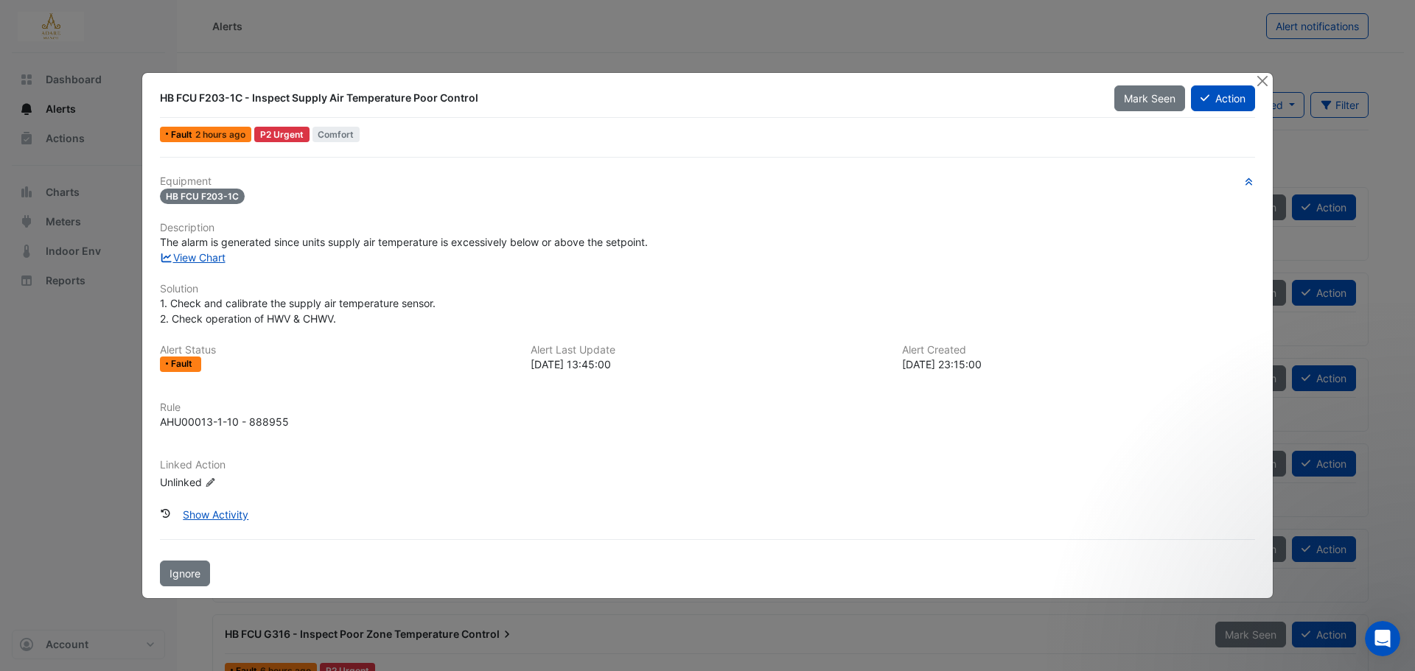
click at [1179, 35] on ngb-modal-window "HB FCU F203-1C - Inspect Supply Air Temperature Poor Control Mark Seen Action F…" at bounding box center [707, 335] width 1415 height 671
click at [1266, 79] on button "Close" at bounding box center [1261, 80] width 15 height 15
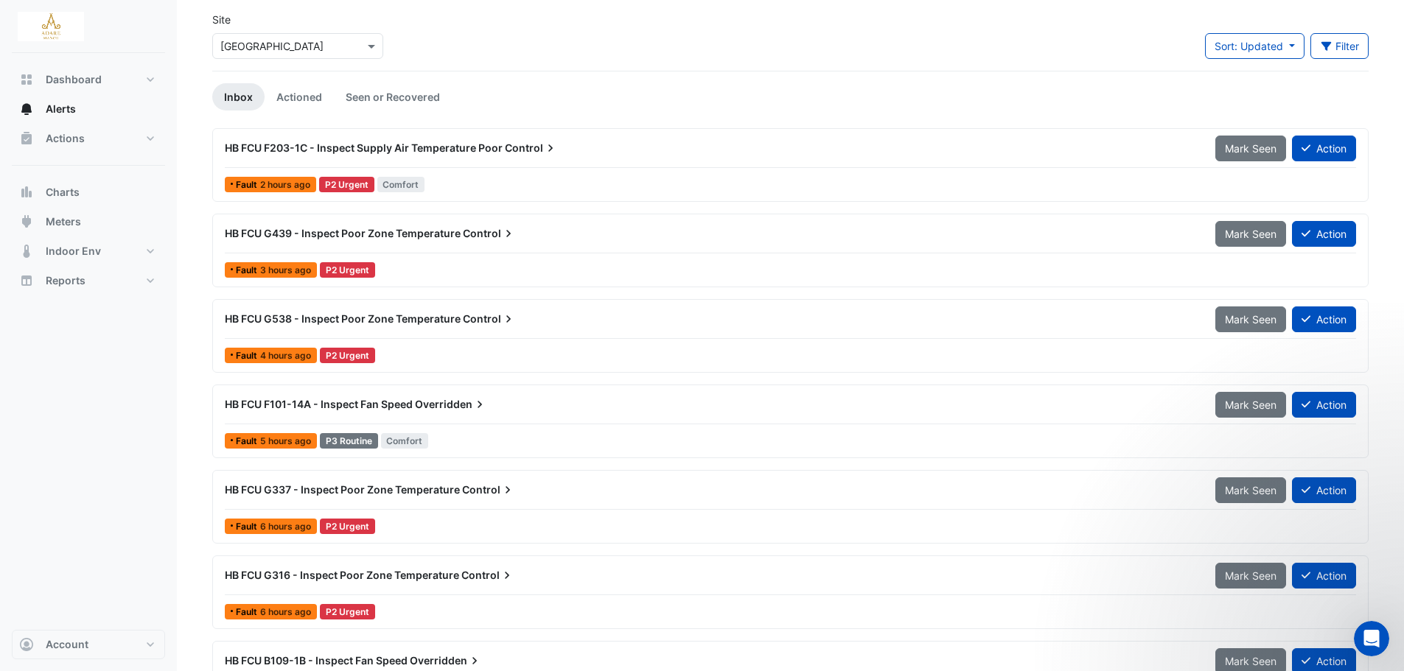
scroll to position [57, 0]
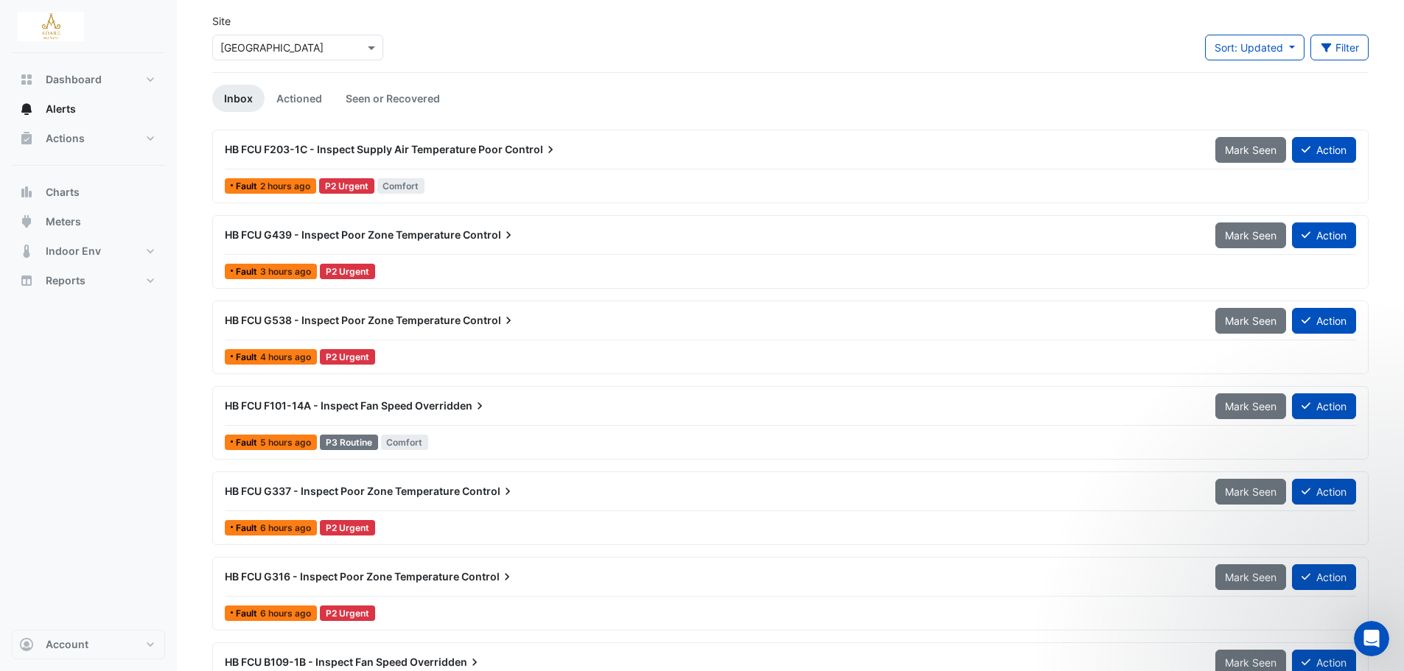
click at [383, 412] on div "HB FCU F101-14A - Inspect Fan Speed Overridden" at bounding box center [711, 406] width 973 height 15
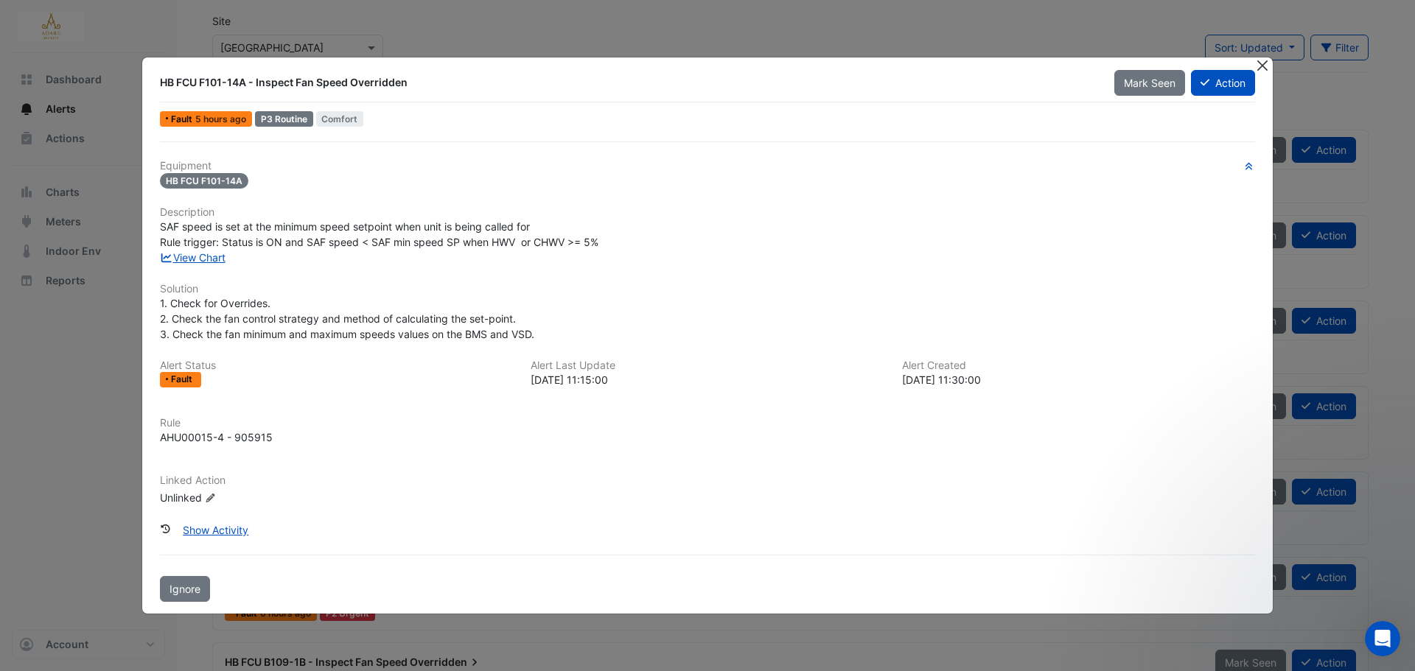
click at [1257, 66] on button "Close" at bounding box center [1261, 64] width 15 height 15
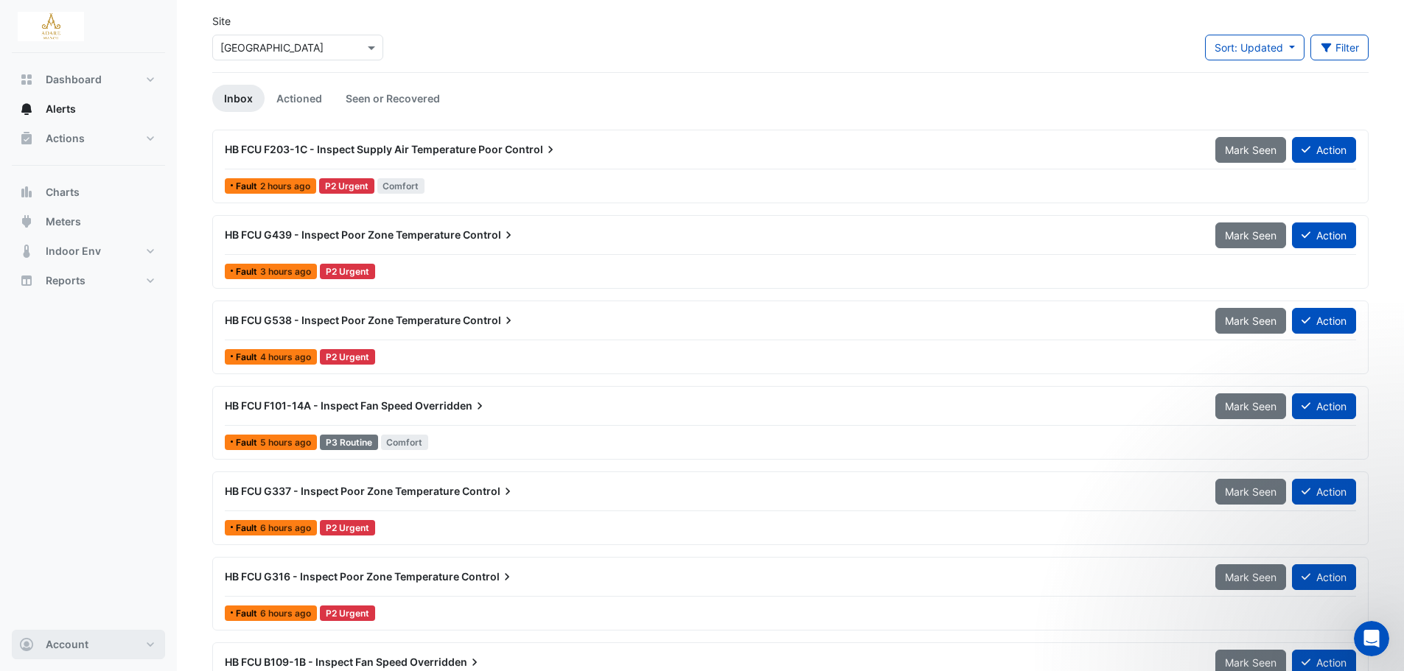
click at [115, 631] on button "Account" at bounding box center [88, 644] width 153 height 29
click at [84, 482] on link "Account Settings" at bounding box center [88, 476] width 140 height 29
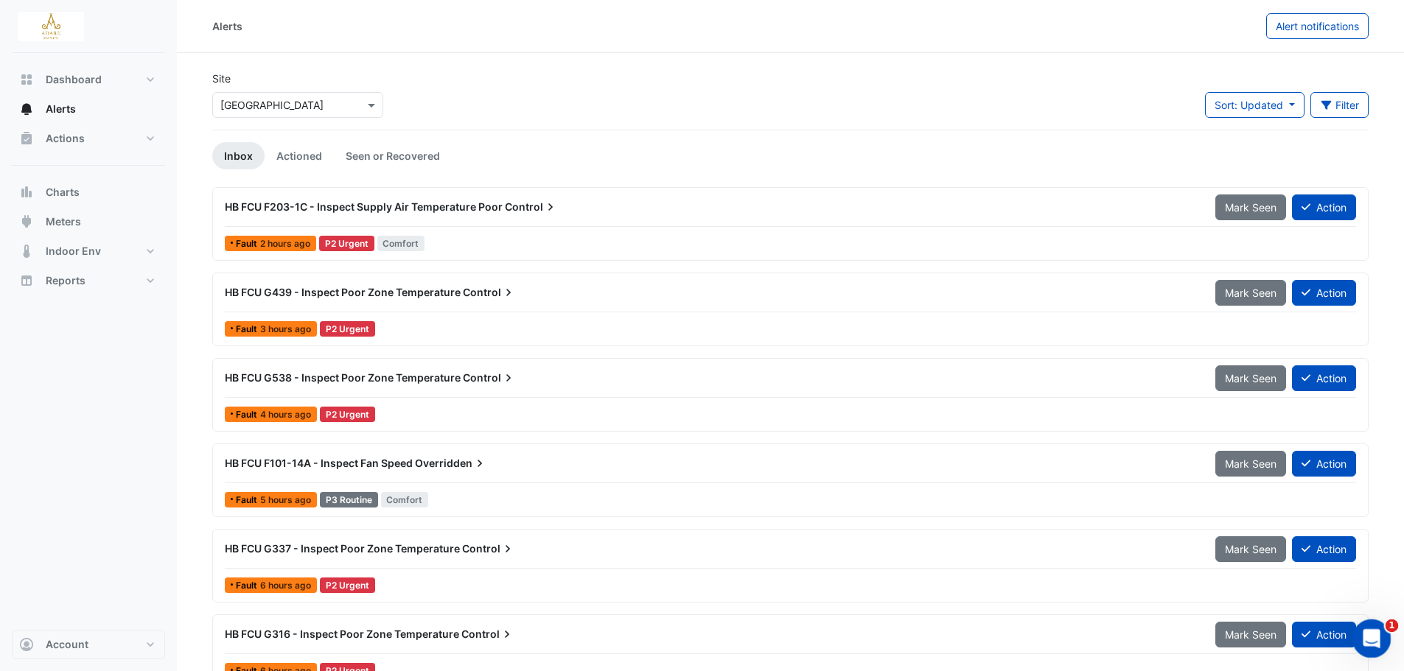
click at [1372, 651] on div "Open Intercom Messenger" at bounding box center [1369, 636] width 49 height 49
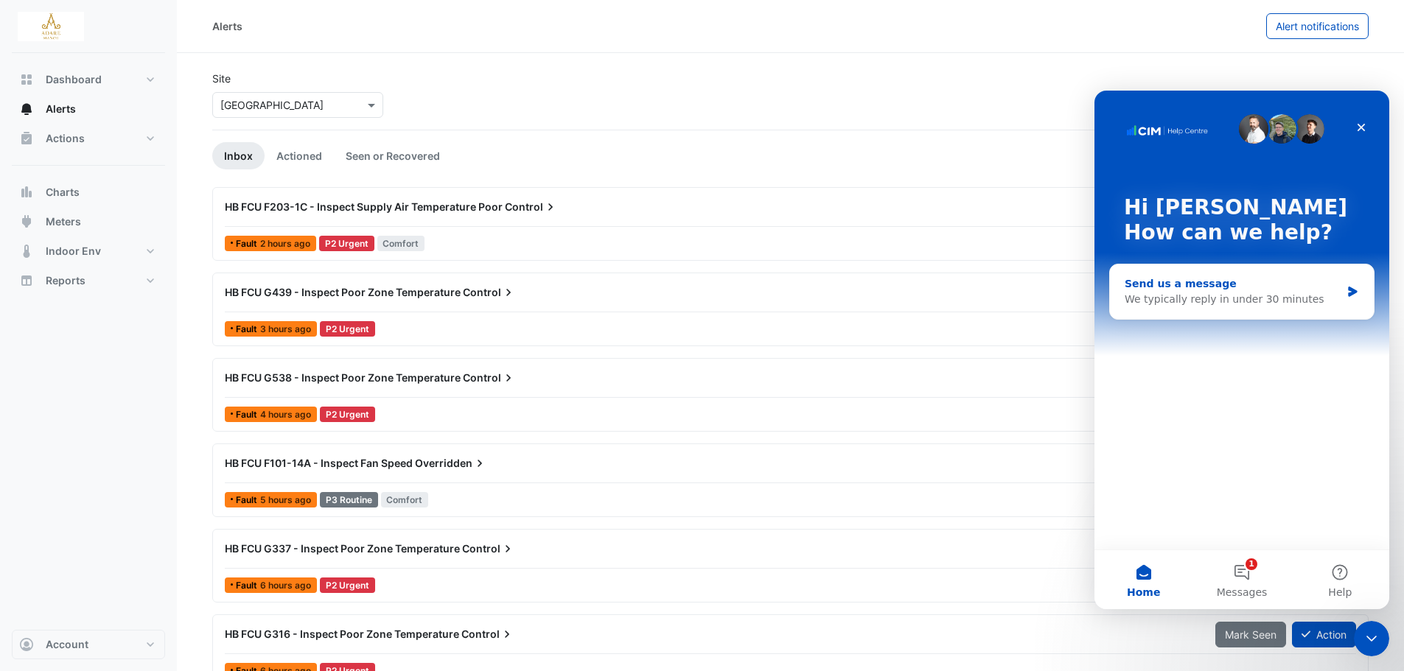
click at [1215, 294] on div "We typically reply in under 30 minutes" at bounding box center [1232, 299] width 216 height 15
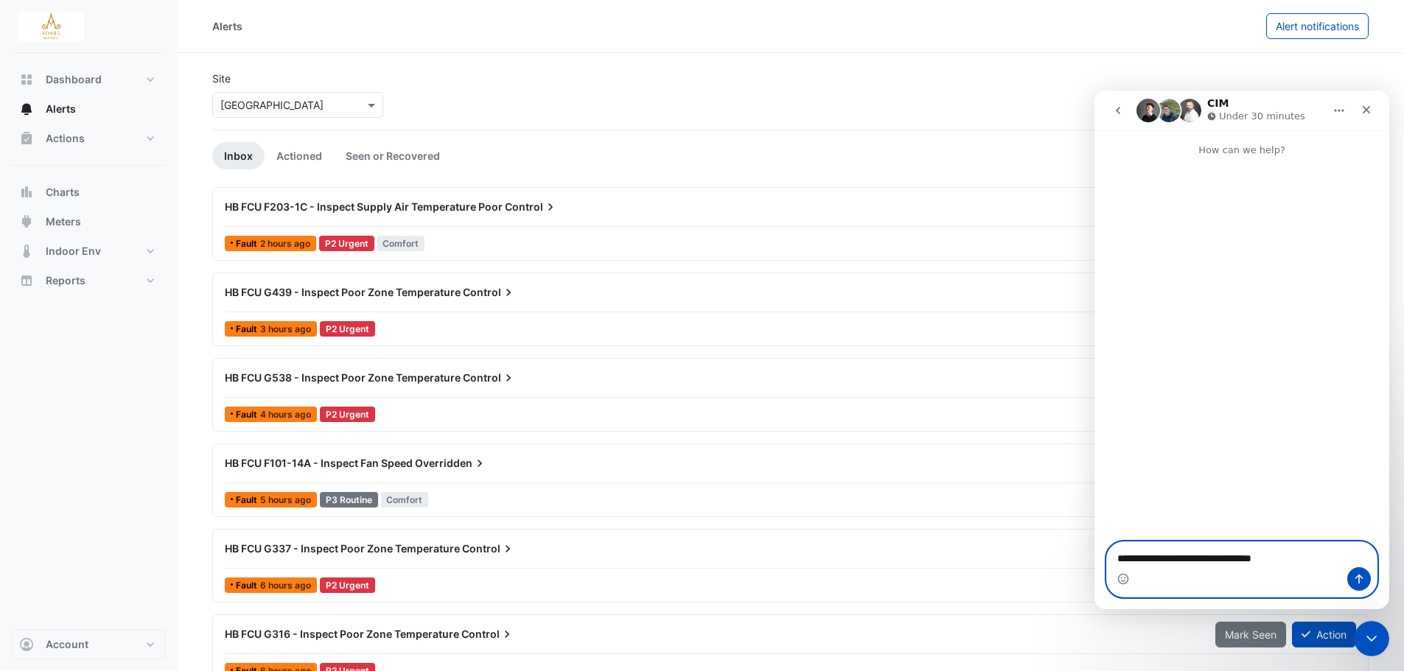
paste textarea "**********"
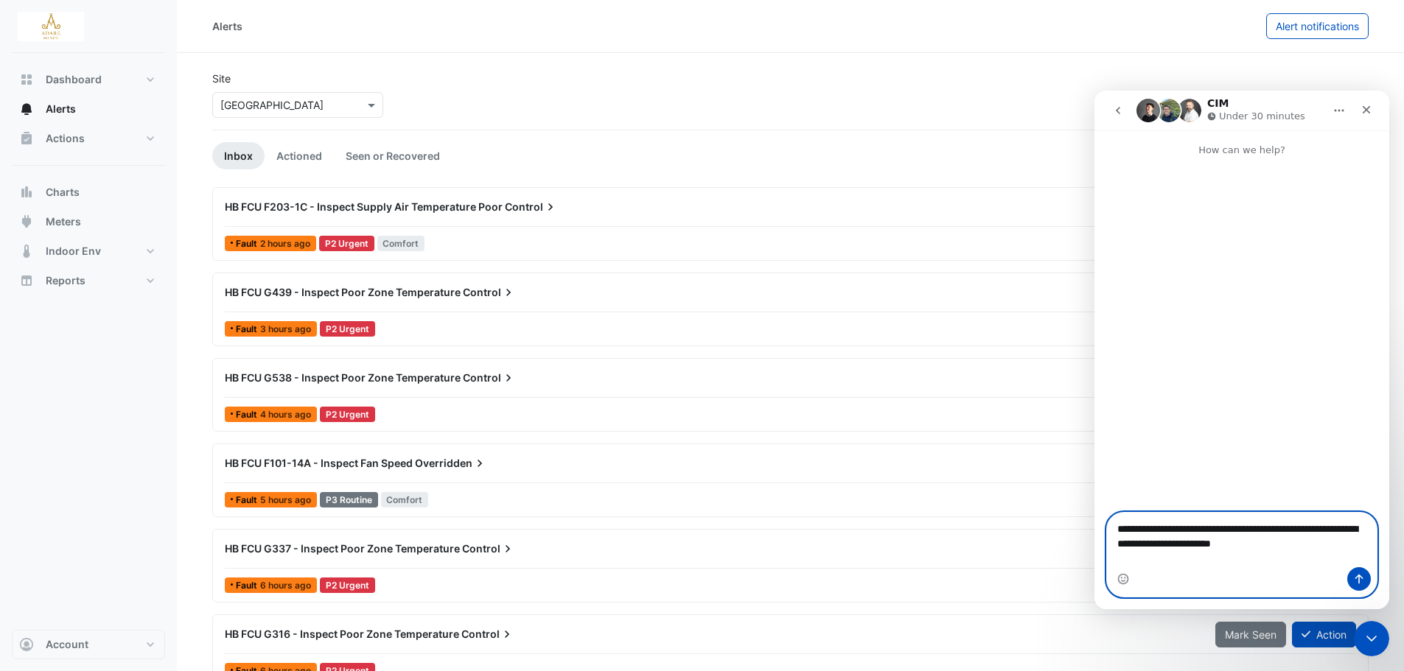
type textarea "**********"
